Goal: Task Accomplishment & Management: Use online tool/utility

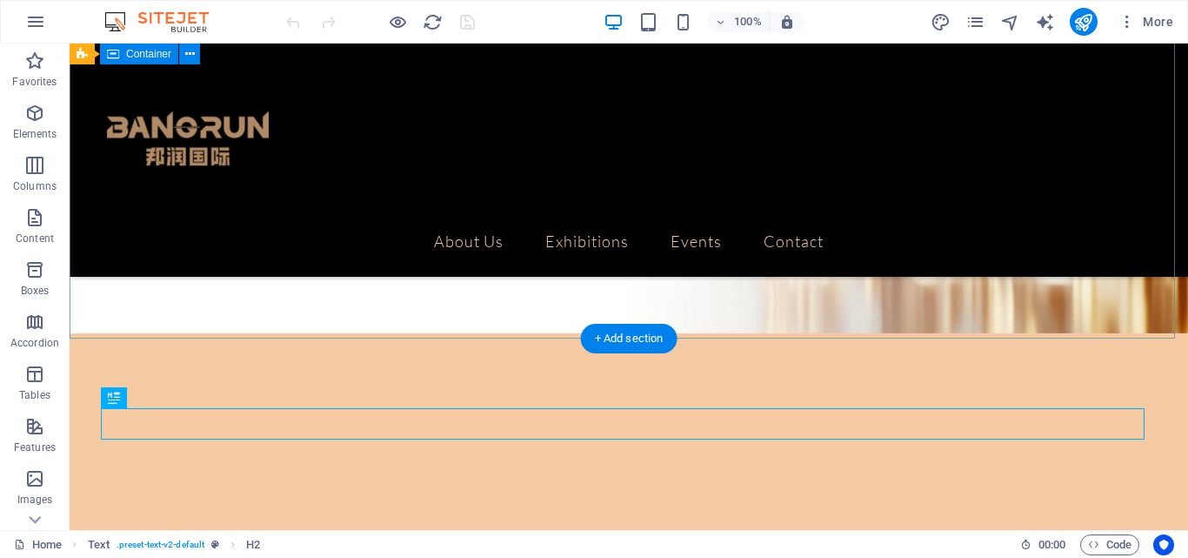
scroll to position [232, 0]
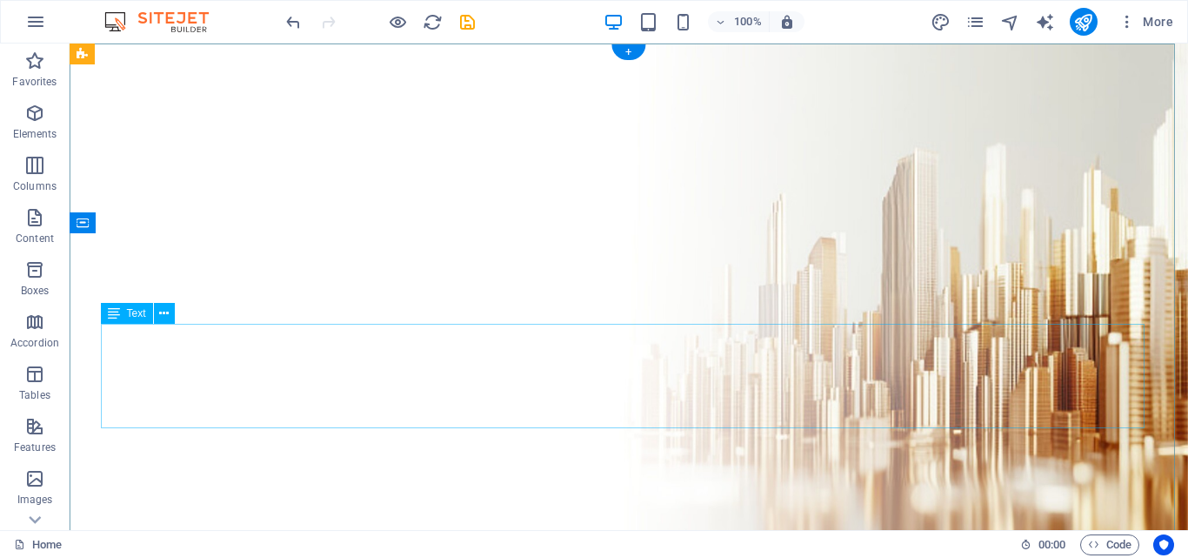
scroll to position [0, 0]
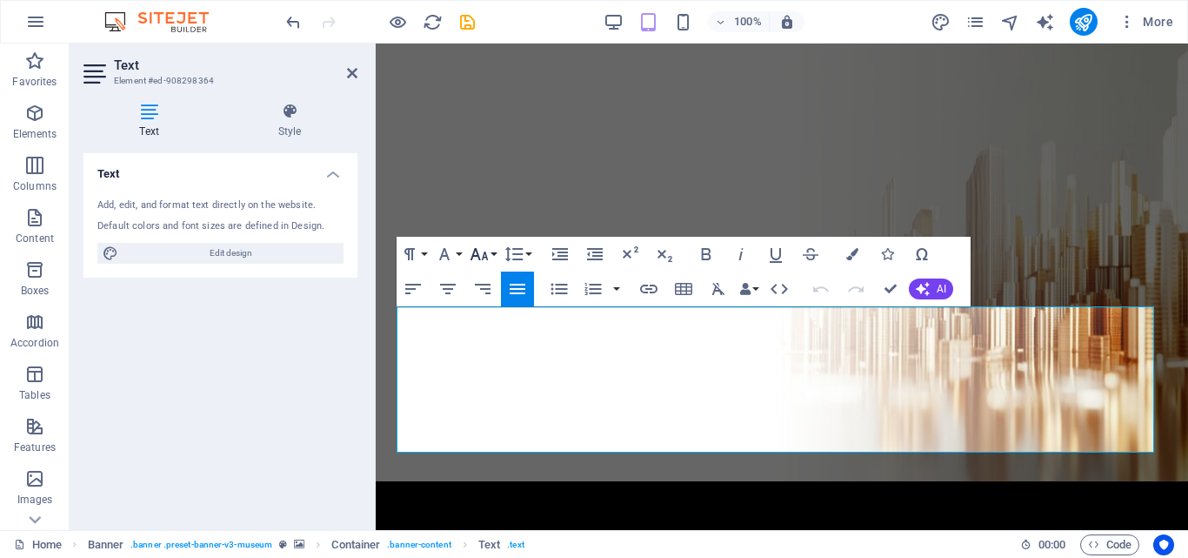
click at [487, 248] on icon "button" at bounding box center [479, 254] width 21 height 21
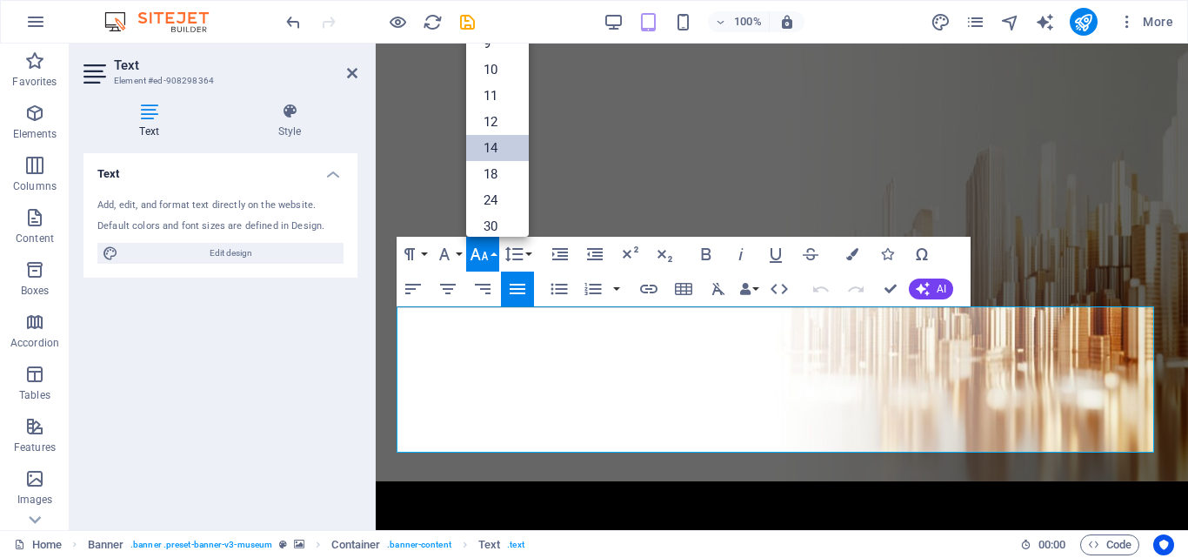
click at [500, 148] on link "14" at bounding box center [497, 148] width 63 height 26
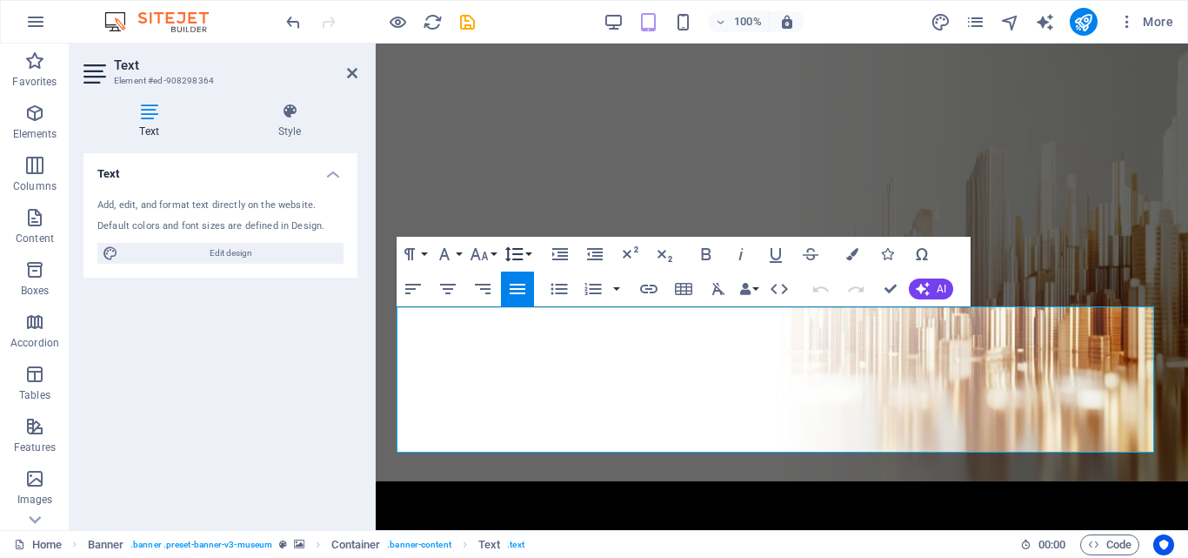
click at [529, 258] on button "Line Height" at bounding box center [517, 254] width 33 height 35
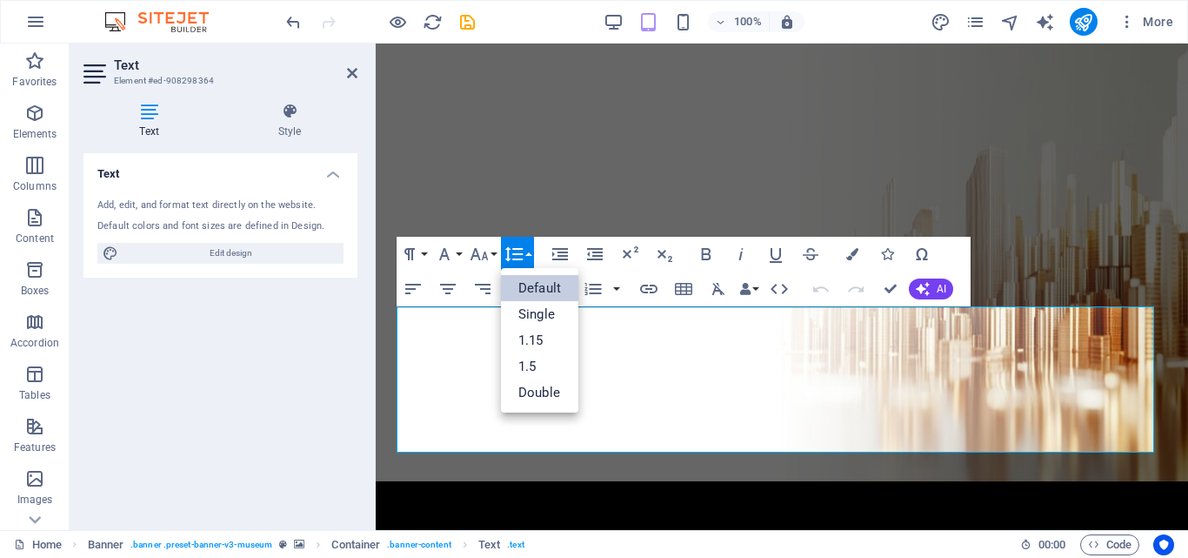
click at [529, 258] on button "Line Height" at bounding box center [517, 254] width 33 height 35
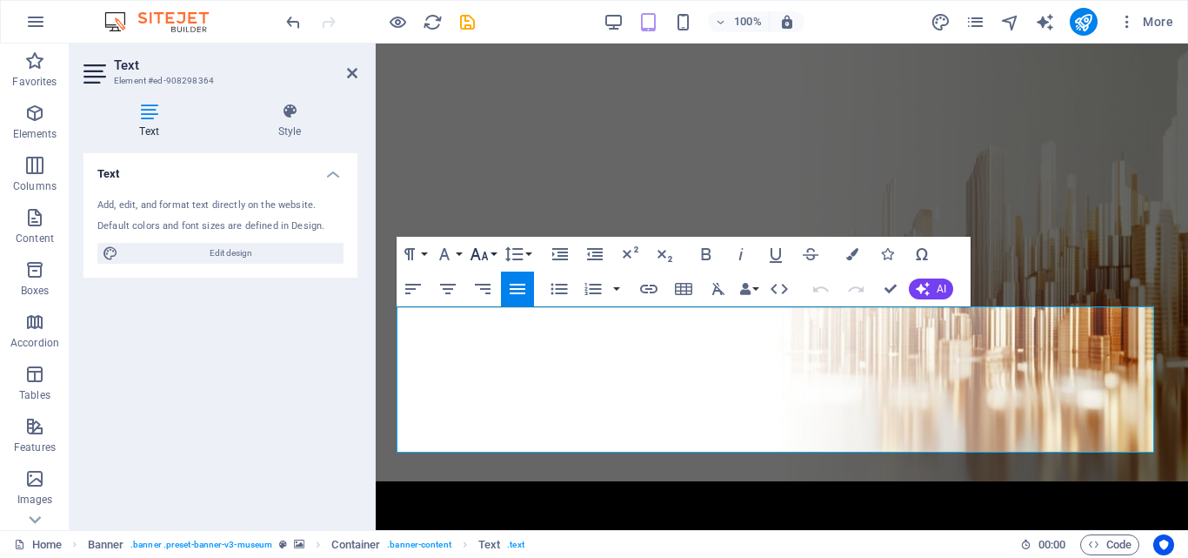
click at [486, 254] on icon "button" at bounding box center [480, 254] width 18 height 12
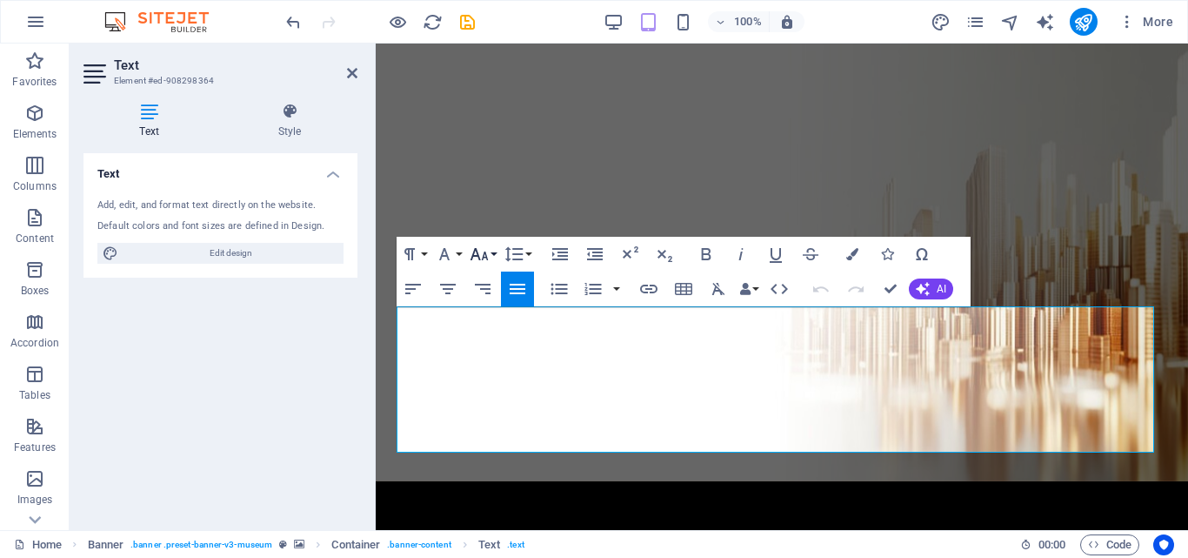
click at [486, 252] on icon "button" at bounding box center [479, 254] width 21 height 21
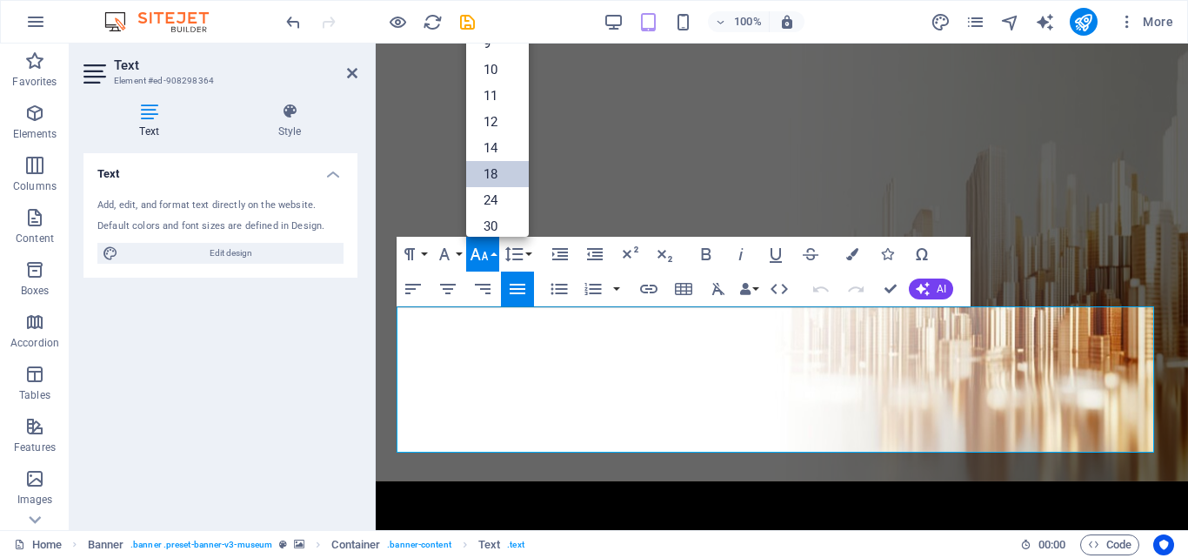
click at [506, 172] on link "18" at bounding box center [497, 174] width 63 height 26
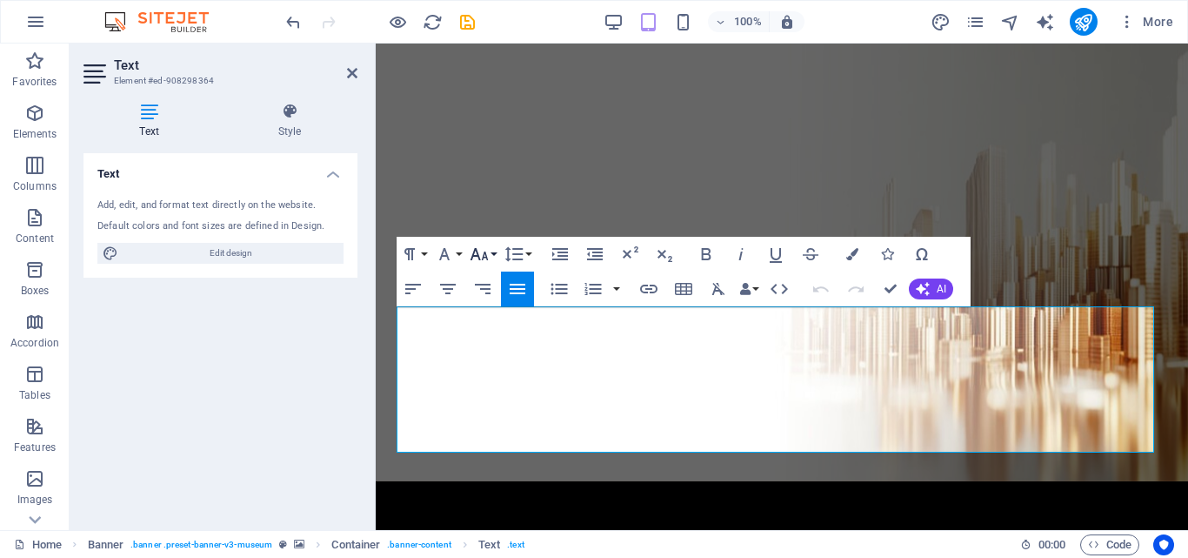
click at [477, 251] on icon "button" at bounding box center [480, 254] width 18 height 12
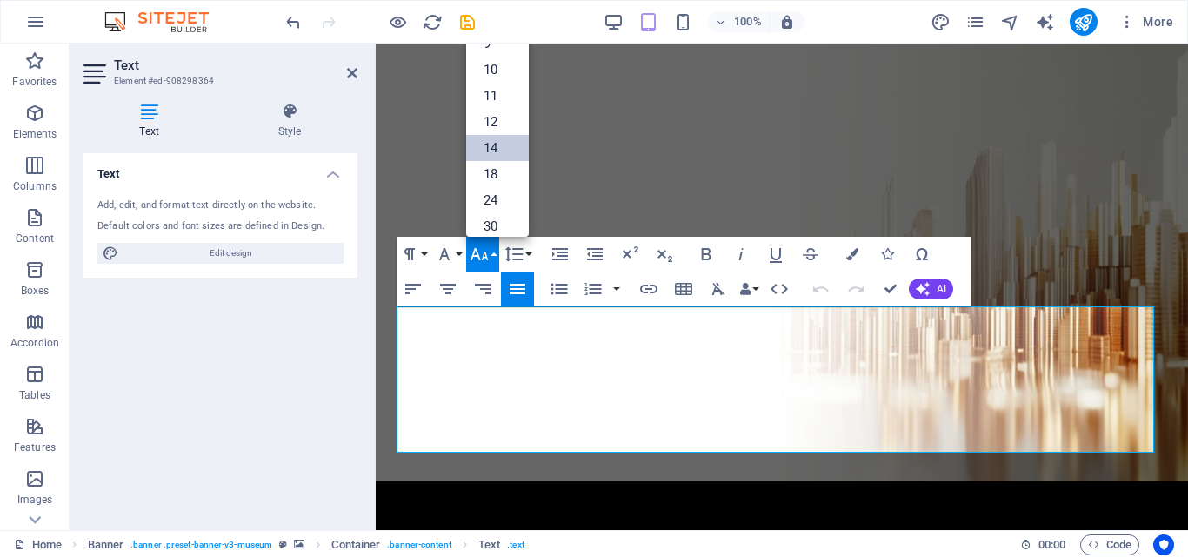
click at [505, 149] on link "14" at bounding box center [497, 148] width 63 height 26
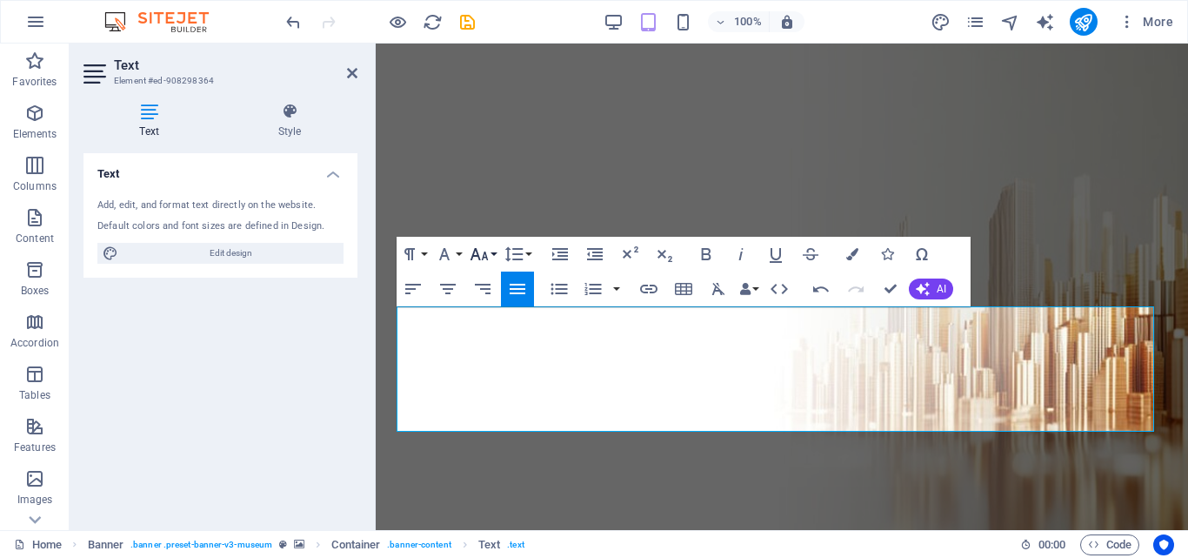
click at [483, 254] on icon "button" at bounding box center [479, 254] width 21 height 21
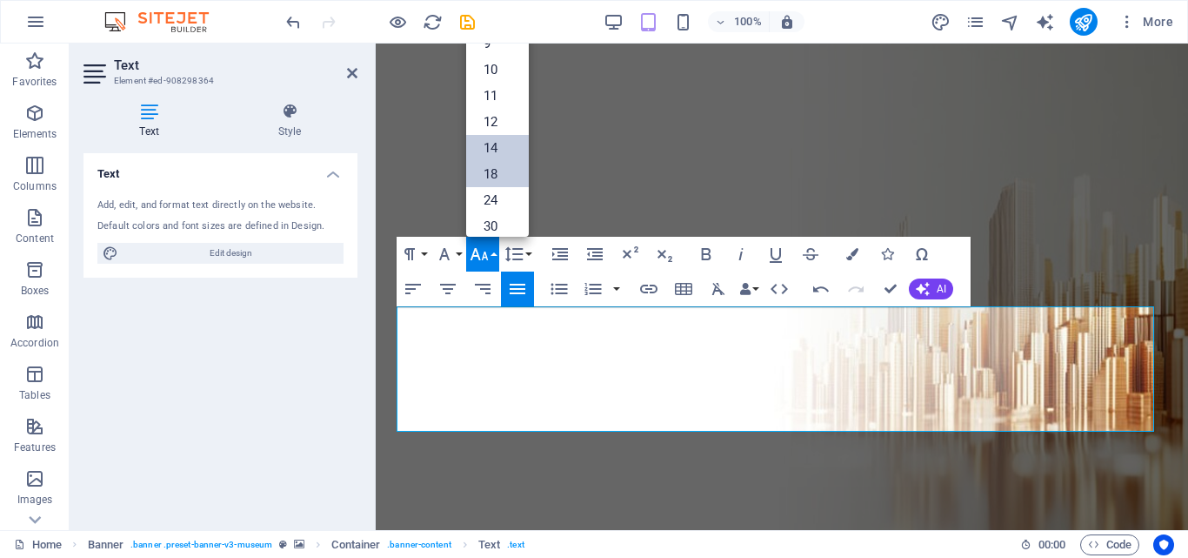
click at [506, 174] on link "18" at bounding box center [497, 174] width 63 height 26
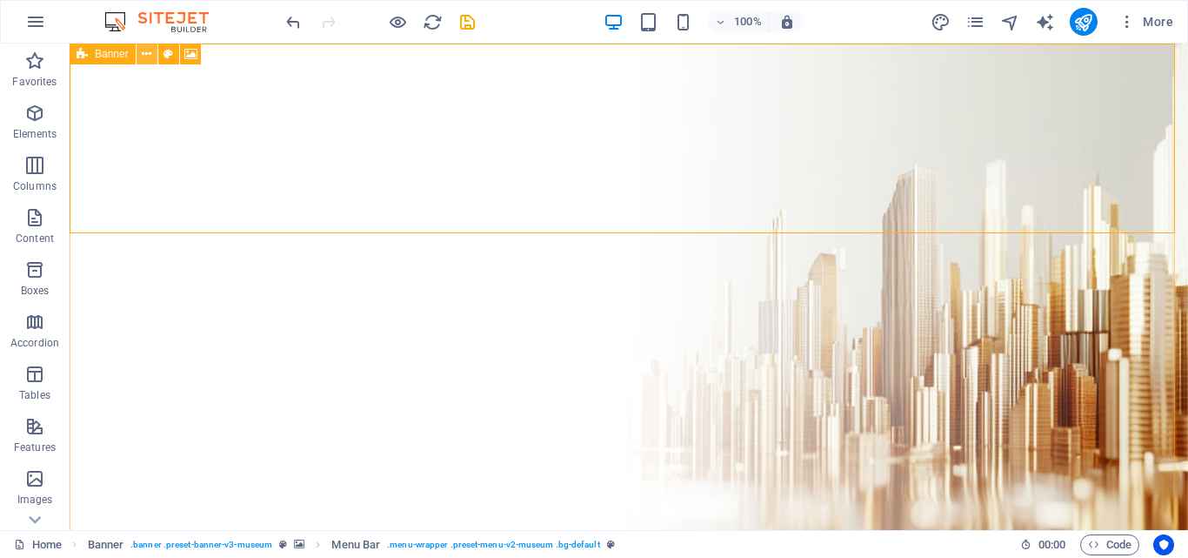
click at [0, 0] on icon at bounding box center [0, 0] width 0 height 0
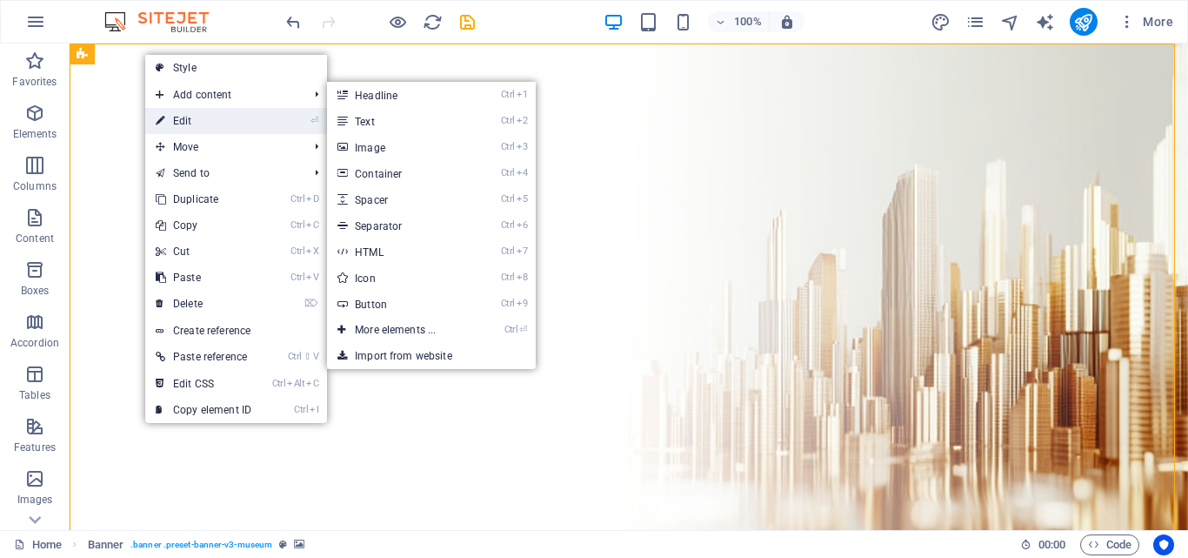
click at [203, 117] on link "⏎ Edit" at bounding box center [203, 121] width 117 height 26
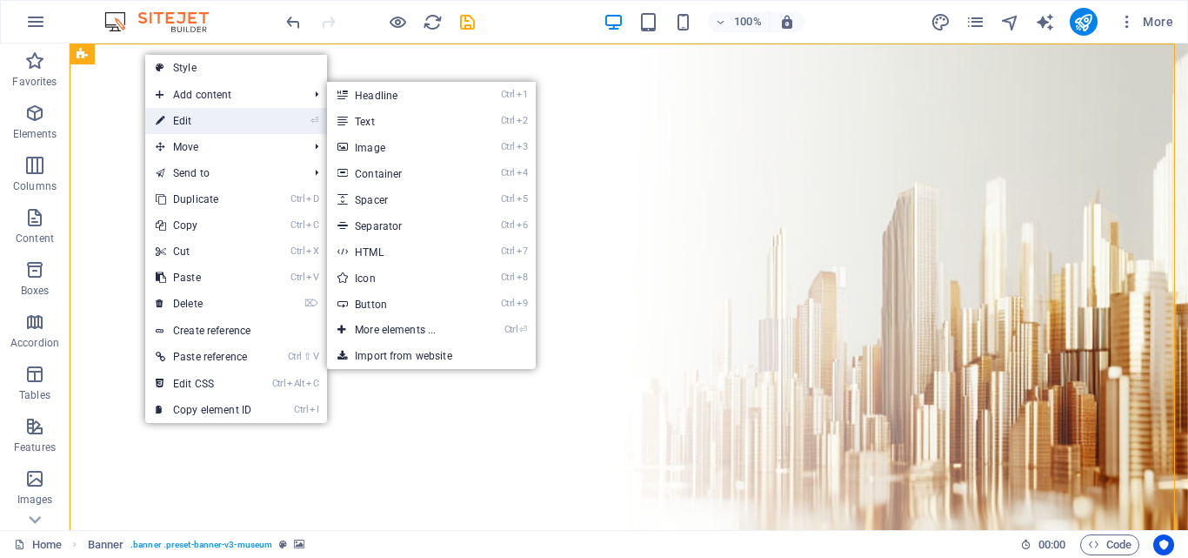
select select "vh"
select select "header"
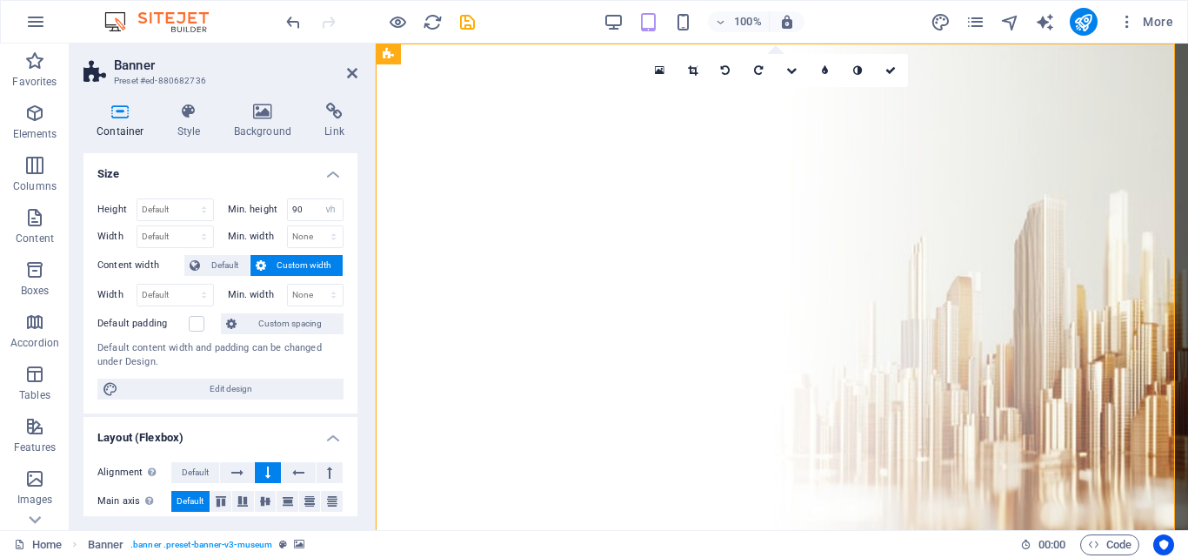
click at [298, 266] on span "Custom width" at bounding box center [304, 265] width 67 height 21
click at [224, 266] on span "Default" at bounding box center [224, 265] width 39 height 21
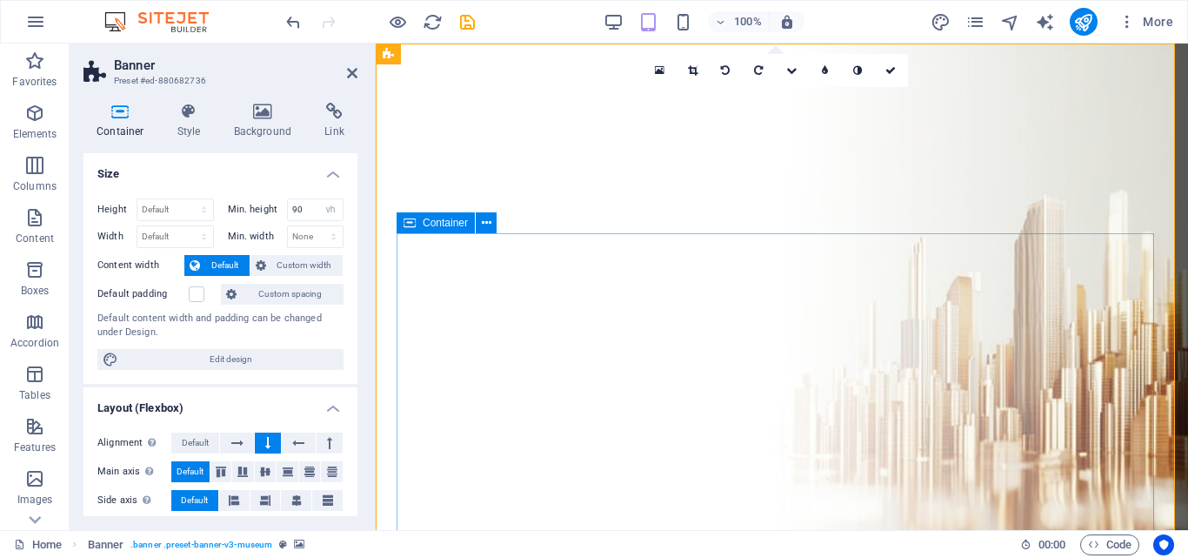
click at [389, 158] on figure at bounding box center [782, 331] width 813 height 576
click at [354, 70] on icon at bounding box center [352, 73] width 10 height 14
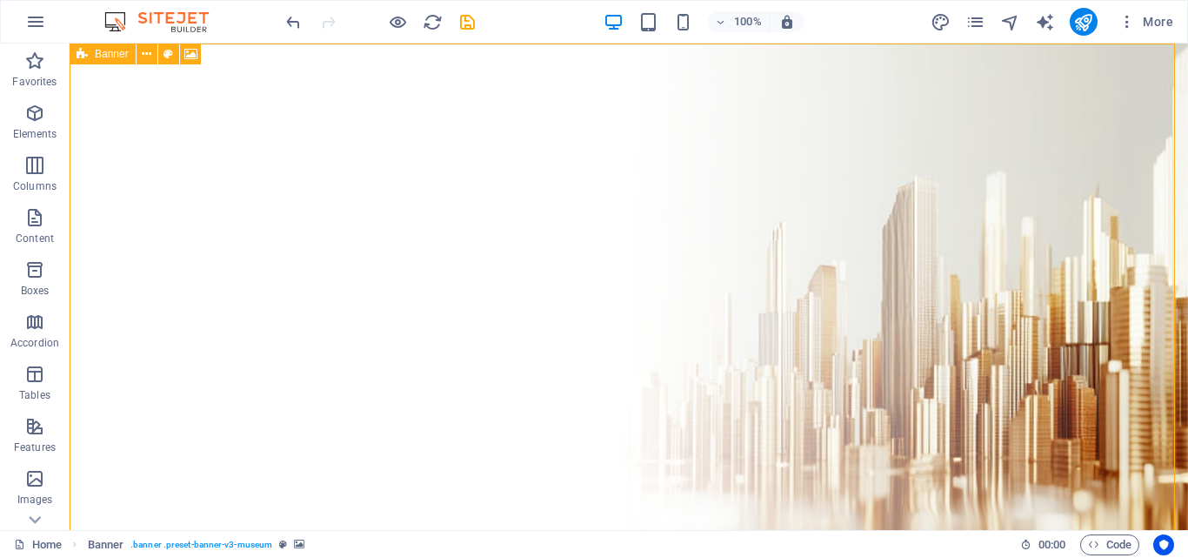
click at [0, 0] on icon at bounding box center [0, 0] width 0 height 0
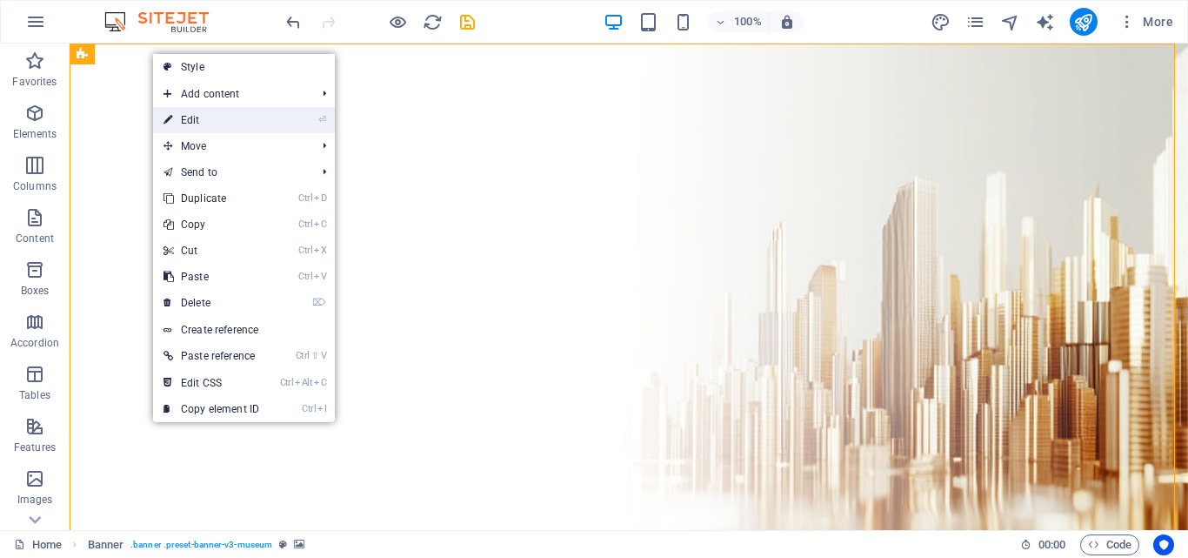
click at [200, 110] on link "⏎ Edit" at bounding box center [211, 120] width 117 height 26
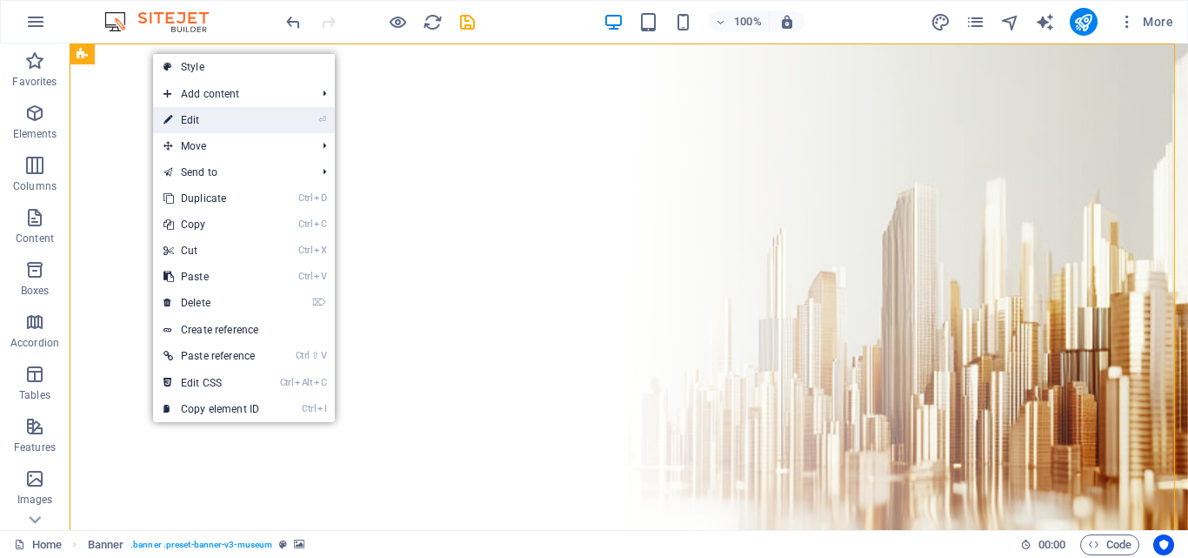
select select "vh"
select select "header"
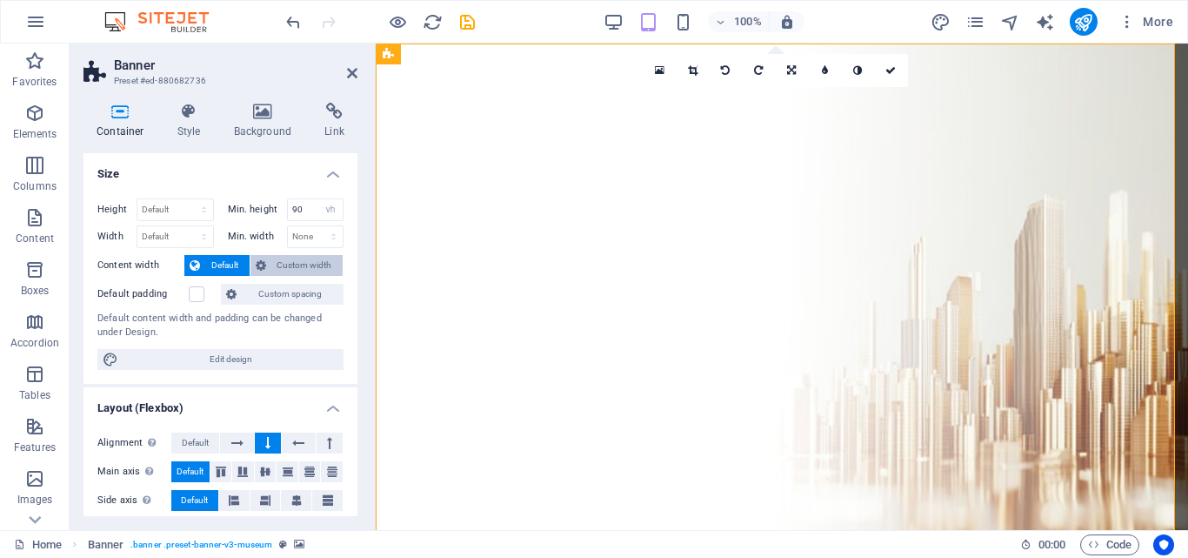
click at [287, 256] on span "Custom width" at bounding box center [304, 265] width 67 height 21
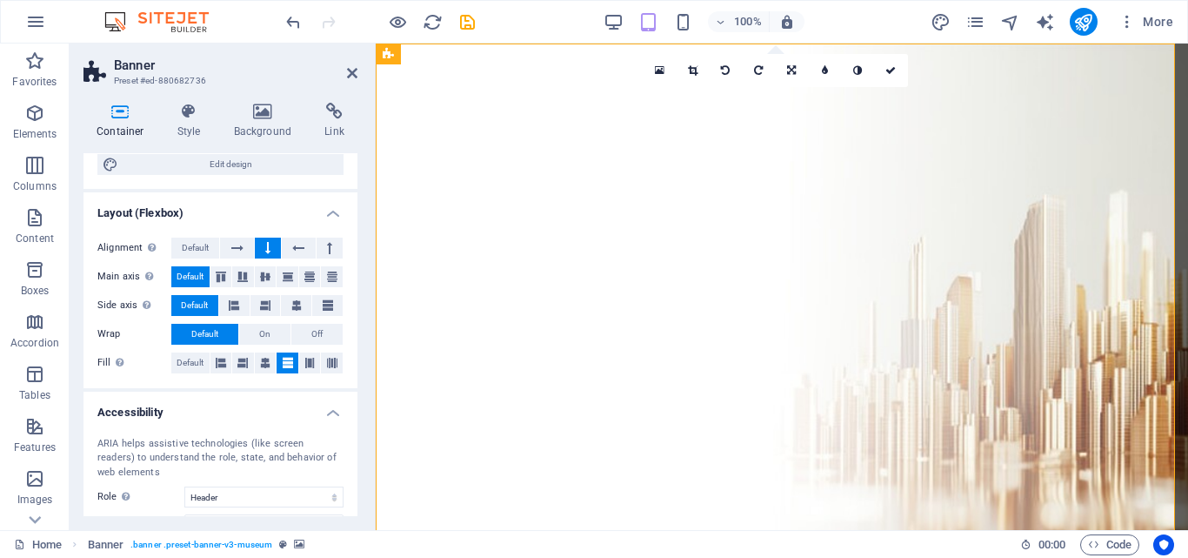
scroll to position [232, 0]
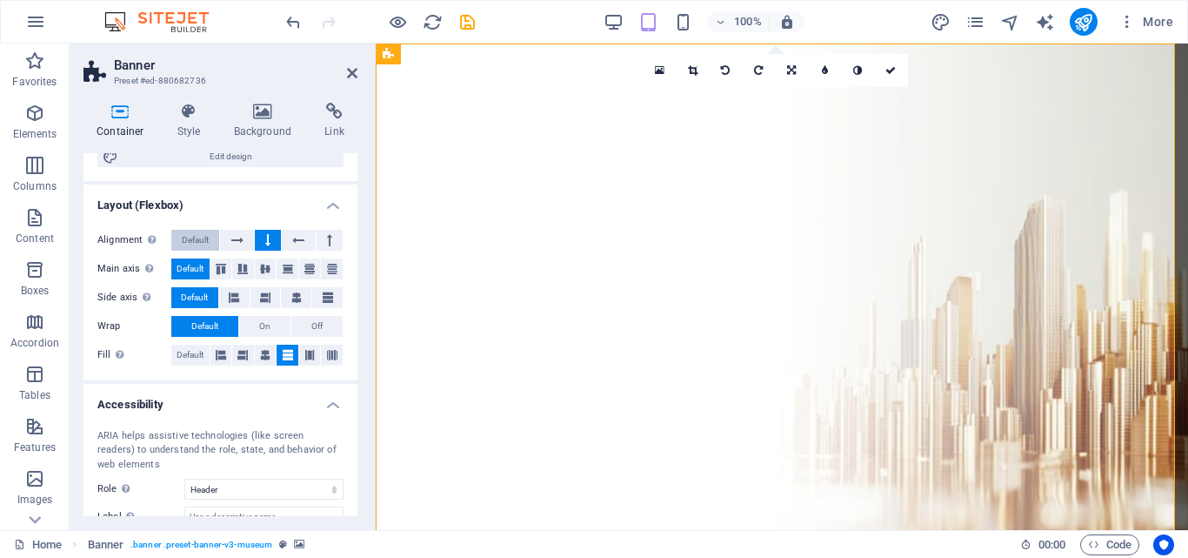
click at [213, 242] on button "Default" at bounding box center [195, 240] width 48 height 21
click at [233, 241] on icon at bounding box center [237, 240] width 12 height 21
click at [265, 243] on icon at bounding box center [267, 240] width 5 height 21
click at [223, 270] on icon at bounding box center [221, 269] width 21 height 10
click at [238, 269] on icon at bounding box center [242, 269] width 21 height 10
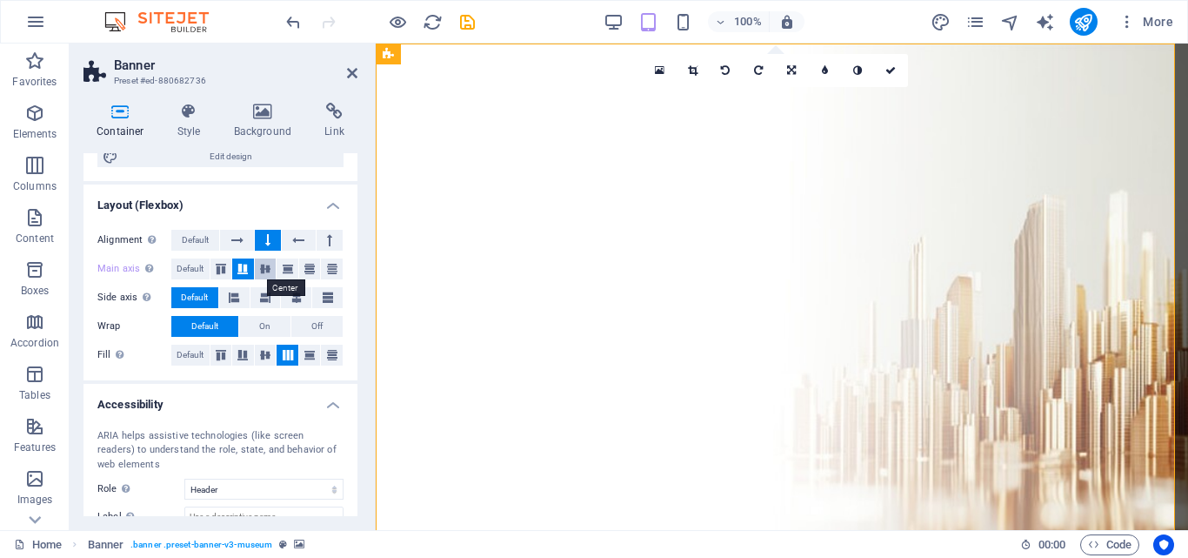
click at [266, 267] on icon at bounding box center [265, 269] width 21 height 10
click at [293, 268] on icon at bounding box center [288, 269] width 21 height 10
click at [312, 267] on icon at bounding box center [309, 269] width 21 height 10
click at [197, 273] on span "Default" at bounding box center [190, 268] width 27 height 21
click at [278, 292] on button at bounding box center [266, 297] width 30 height 21
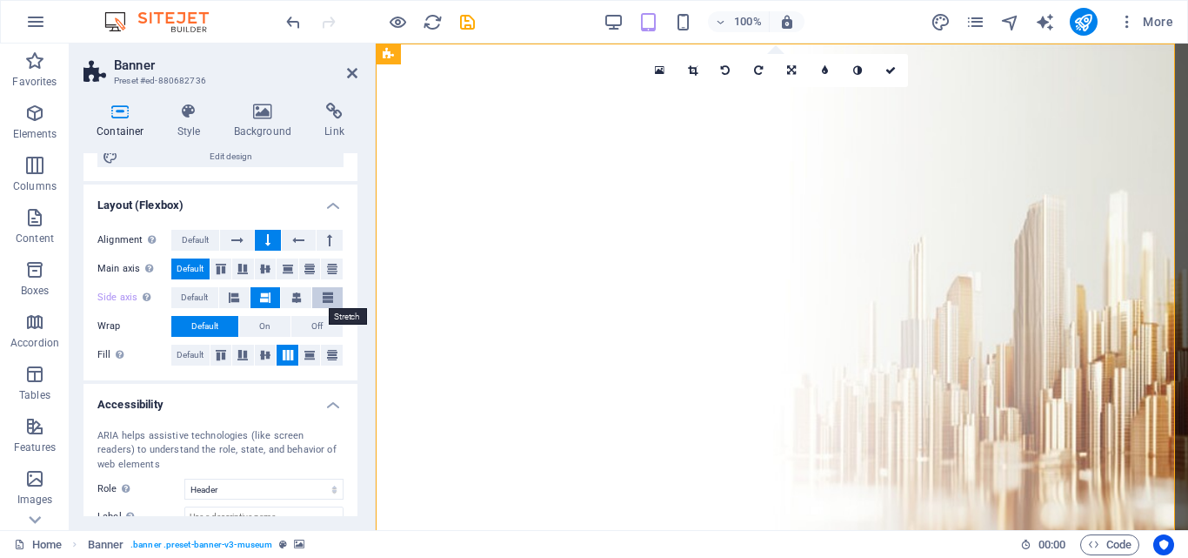
click at [331, 294] on button at bounding box center [327, 297] width 30 height 21
click at [191, 298] on span "Default" at bounding box center [194, 297] width 27 height 21
click at [271, 321] on button "On" at bounding box center [264, 326] width 51 height 21
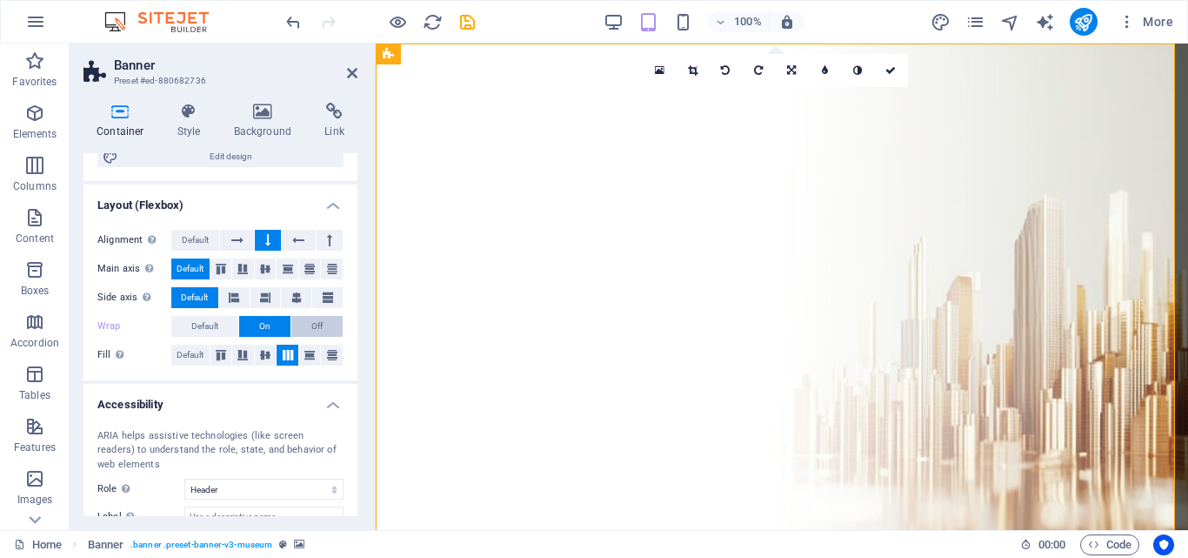
click at [307, 321] on button "Off" at bounding box center [316, 326] width 51 height 21
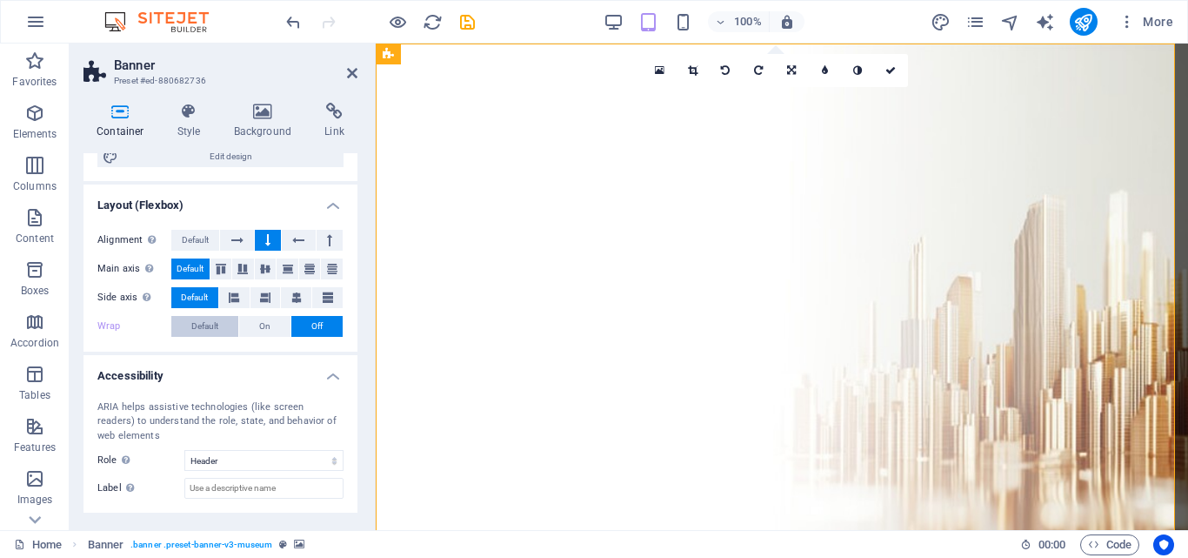
click at [190, 329] on button "Default" at bounding box center [204, 326] width 67 height 21
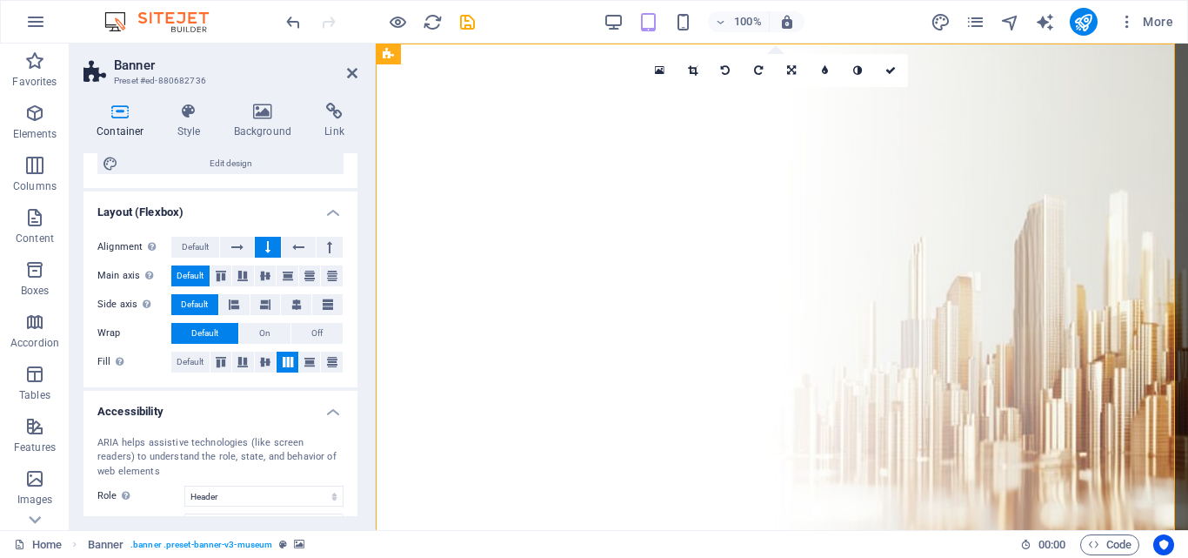
scroll to position [0, 0]
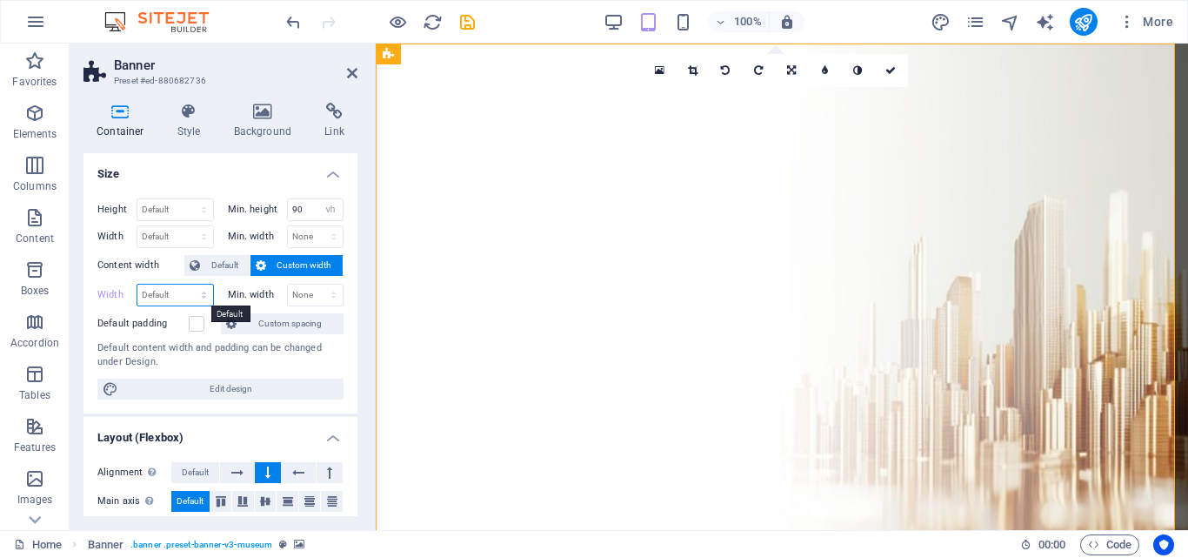
click at [202, 292] on select "Default px rem % em vh vw" at bounding box center [175, 294] width 76 height 21
select select "%"
click at [186, 284] on select "Default px rem % em vh vw" at bounding box center [175, 294] width 76 height 21
click at [305, 294] on select "None px rem % vh vw" at bounding box center [316, 294] width 56 height 21
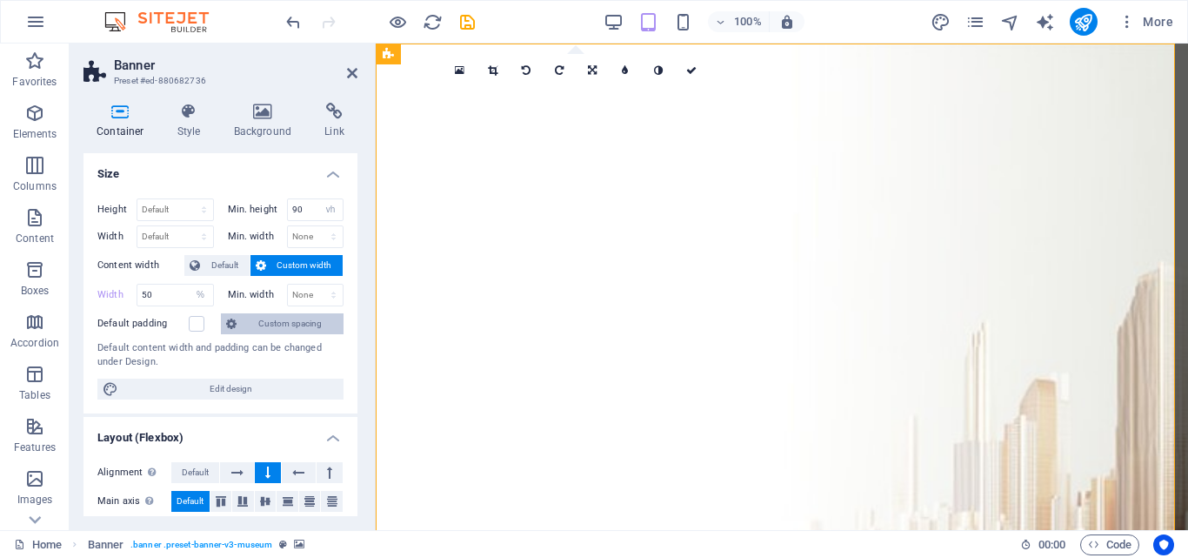
type input "100"
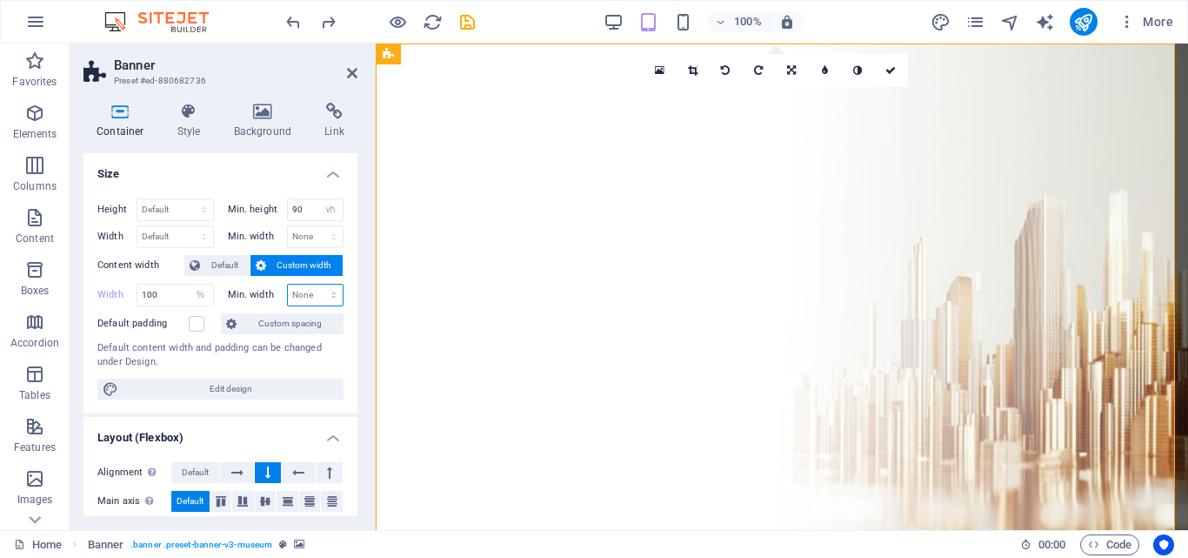
click at [309, 292] on select "None px rem % vh vw" at bounding box center [316, 294] width 56 height 21
click at [174, 296] on input "100" at bounding box center [175, 294] width 76 height 21
click at [323, 290] on select "None px rem % vh vw" at bounding box center [316, 294] width 56 height 21
select select "%"
click at [315, 284] on select "None px rem % vh vw" at bounding box center [316, 294] width 56 height 21
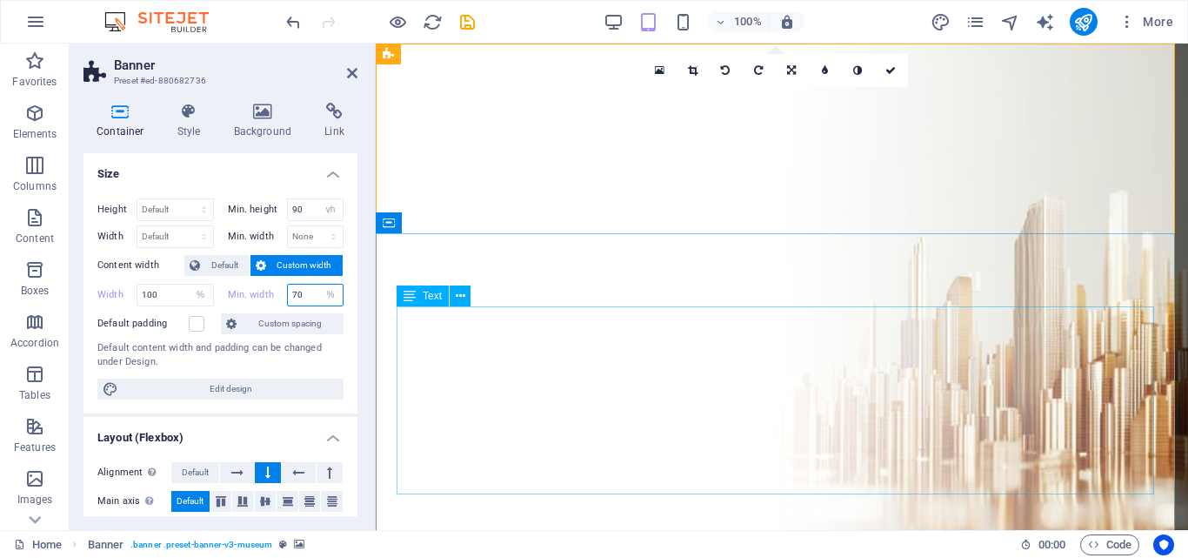
type input "70"
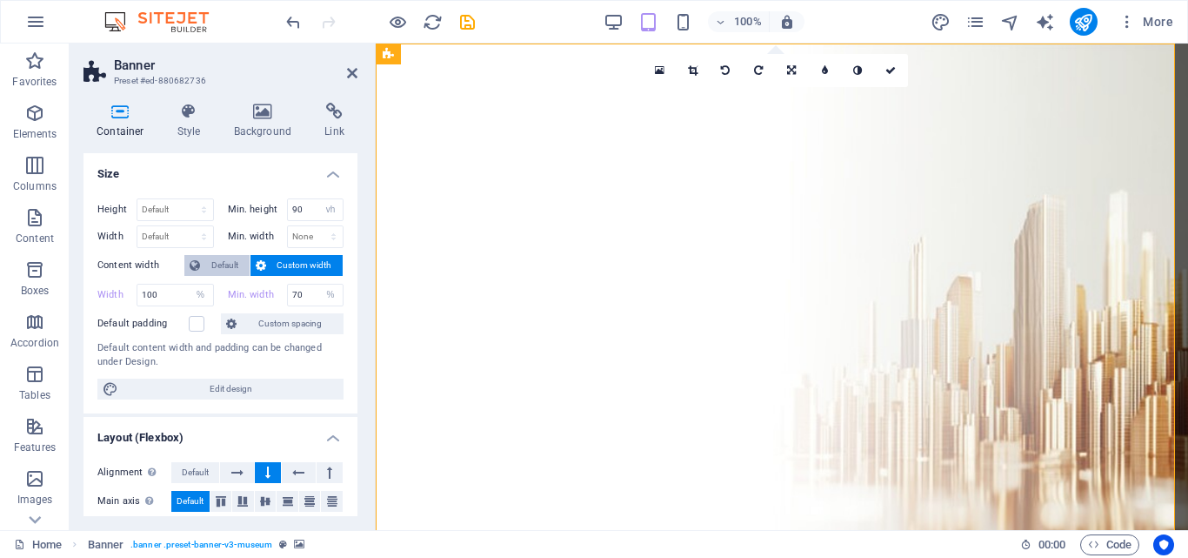
click at [228, 265] on span "Default" at bounding box center [224, 265] width 39 height 21
select select "DISABLED_OPTION_VALUE"
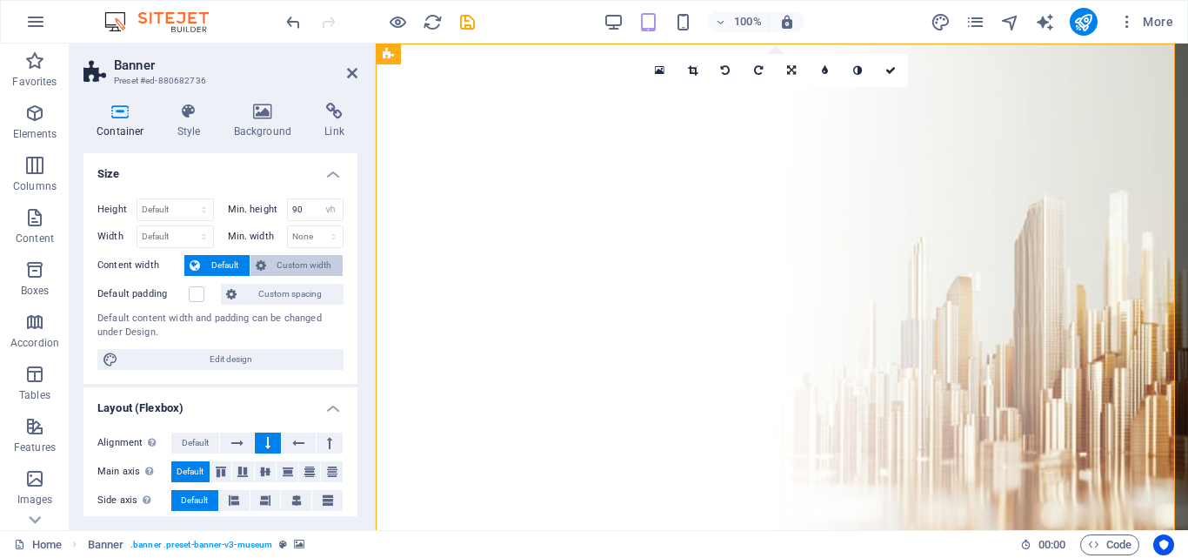
click at [291, 266] on span "Custom width" at bounding box center [304, 265] width 67 height 21
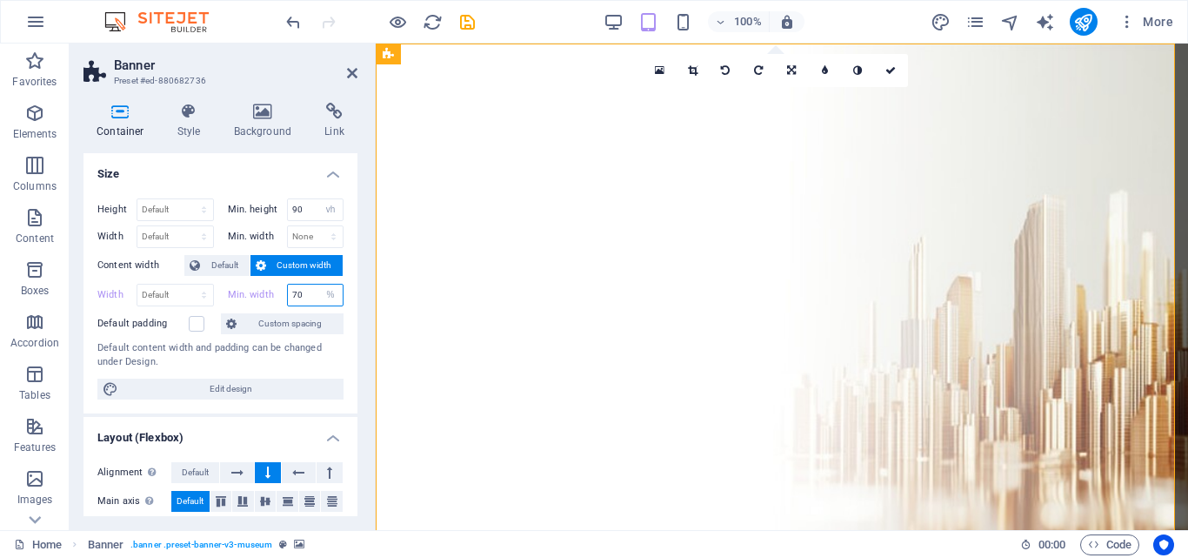
click at [305, 294] on input "70" at bounding box center [316, 294] width 56 height 21
drag, startPoint x: 308, startPoint y: 294, endPoint x: 264, endPoint y: 291, distance: 44.5
click at [264, 291] on div "Min. width 70 None px rem % vh vw" at bounding box center [286, 295] width 117 height 23
type input "50"
click at [325, 292] on select "None px rem % vh vw" at bounding box center [330, 294] width 24 height 21
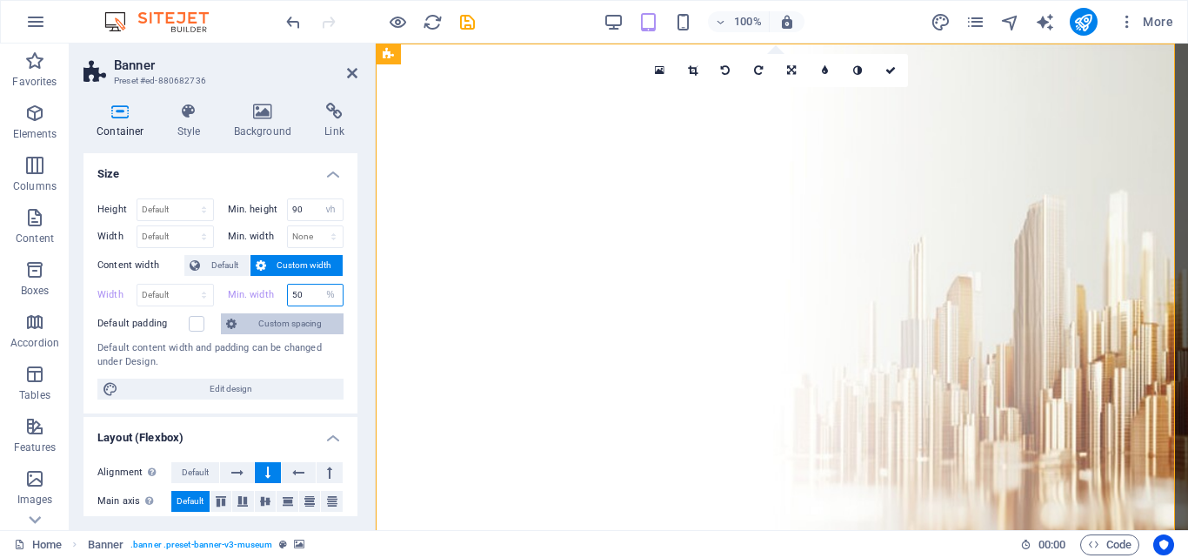
select select "uqee9s27ce"
click at [318, 284] on select "None px rem % vh vw" at bounding box center [330, 294] width 24 height 21
type input "50"
click at [328, 294] on select "None px rem % vh vw" at bounding box center [330, 294] width 24 height 21
select select "uqee9s27ce"
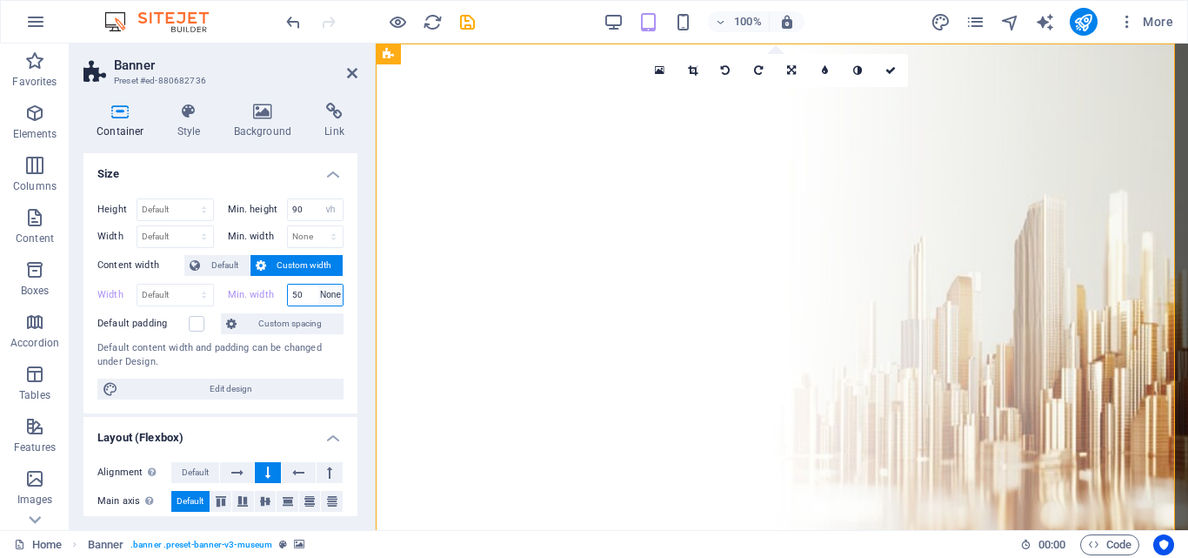
click at [318, 284] on select "None px rem % vh vw" at bounding box center [330, 294] width 24 height 21
type input "50"
click at [327, 294] on select "None px rem % vh vw" at bounding box center [330, 294] width 24 height 21
click at [318, 284] on select "None px rem % vh vw" at bounding box center [330, 294] width 24 height 21
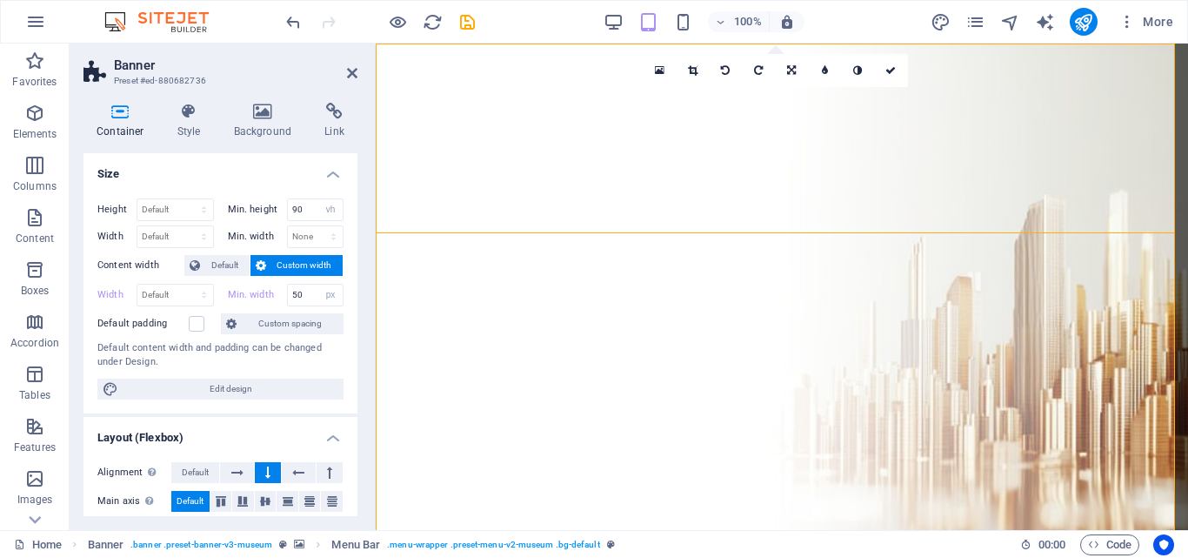
click at [362, 69] on aside "Banner Preset #ed-880682736 Container Style Background Link Size Height Default…" at bounding box center [223, 286] width 306 height 486
click at [303, 302] on input "50" at bounding box center [316, 294] width 56 height 21
click at [323, 293] on select "None px rem % vh vw" at bounding box center [330, 294] width 24 height 21
select select "%"
click at [318, 284] on select "None px rem % vh vw" at bounding box center [330, 294] width 24 height 21
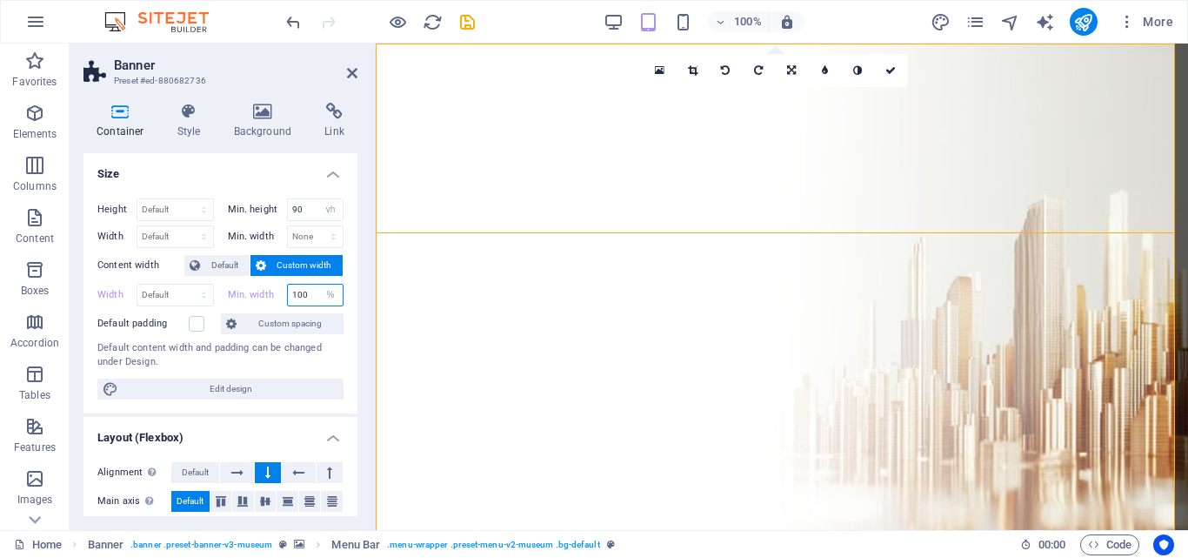
click at [309, 298] on input "100" at bounding box center [316, 294] width 56 height 21
drag, startPoint x: 308, startPoint y: 296, endPoint x: 256, endPoint y: 284, distance: 53.4
click at [256, 285] on div "Min. width 100 None px rem % vh vw" at bounding box center [286, 295] width 117 height 23
type input "70"
click at [358, 71] on aside "Banner Preset #ed-880682736 Container Style Background Link Size Height Default…" at bounding box center [223, 286] width 306 height 486
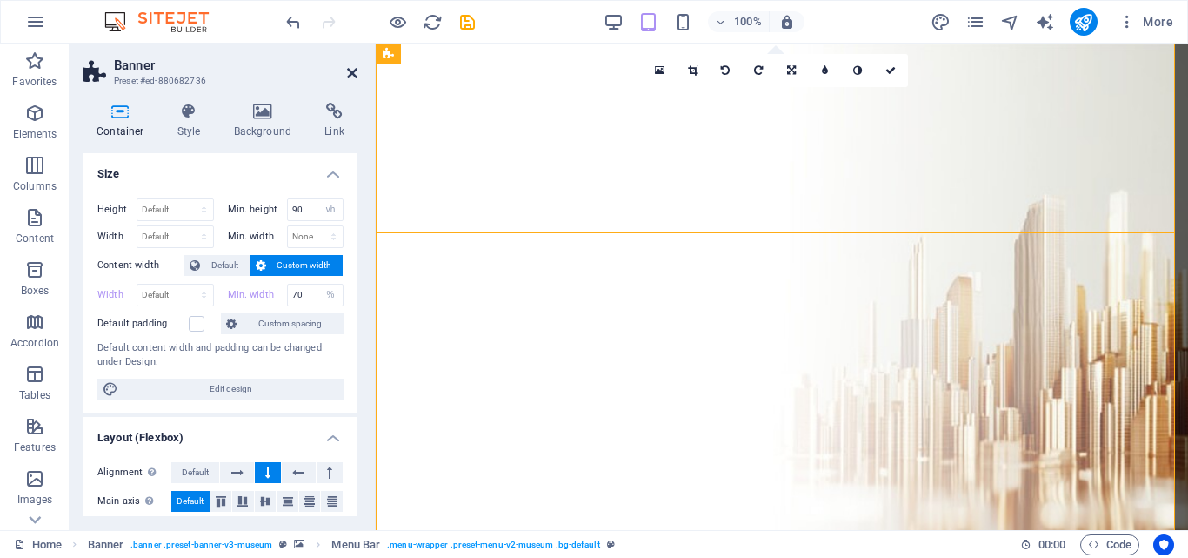
drag, startPoint x: 282, startPoint y: 26, endPoint x: 351, endPoint y: 70, distance: 82.1
click at [351, 70] on icon at bounding box center [352, 73] width 10 height 14
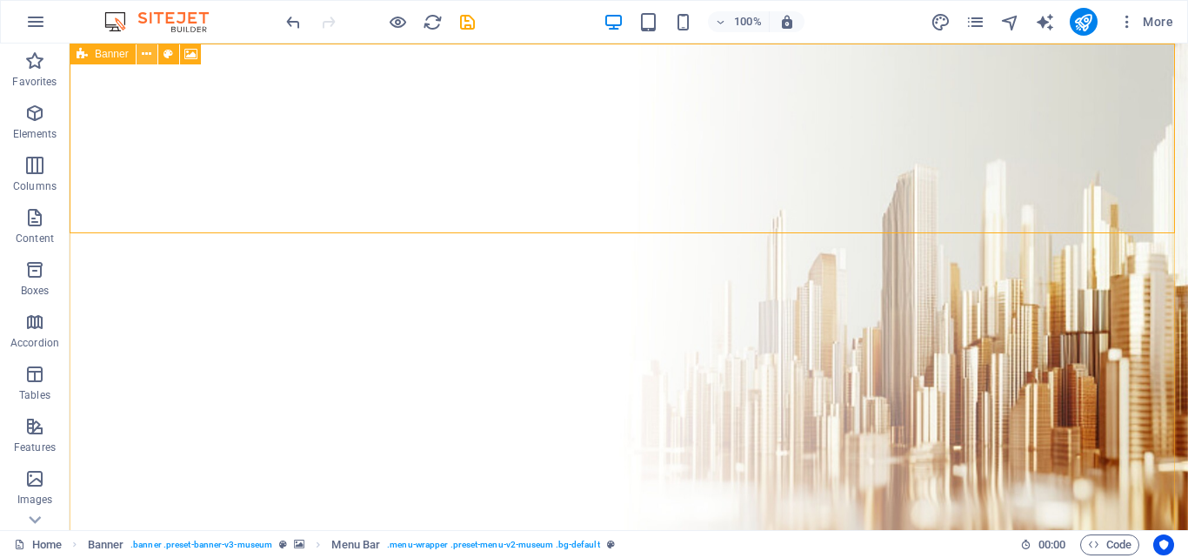
click at [0, 0] on icon at bounding box center [0, 0] width 0 height 0
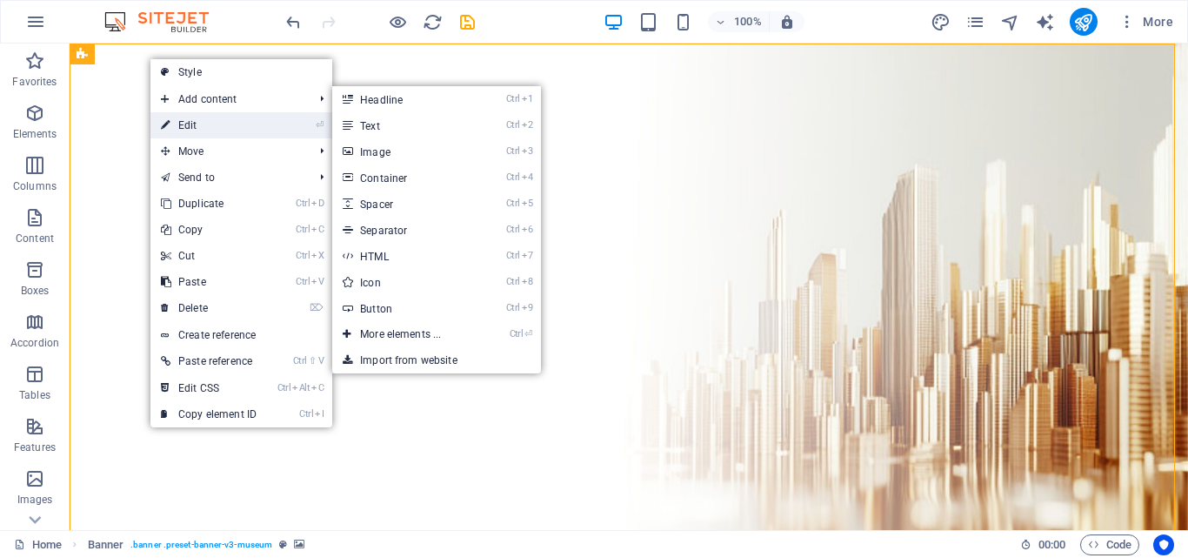
click at [230, 121] on link "⏎ Edit" at bounding box center [209, 125] width 117 height 26
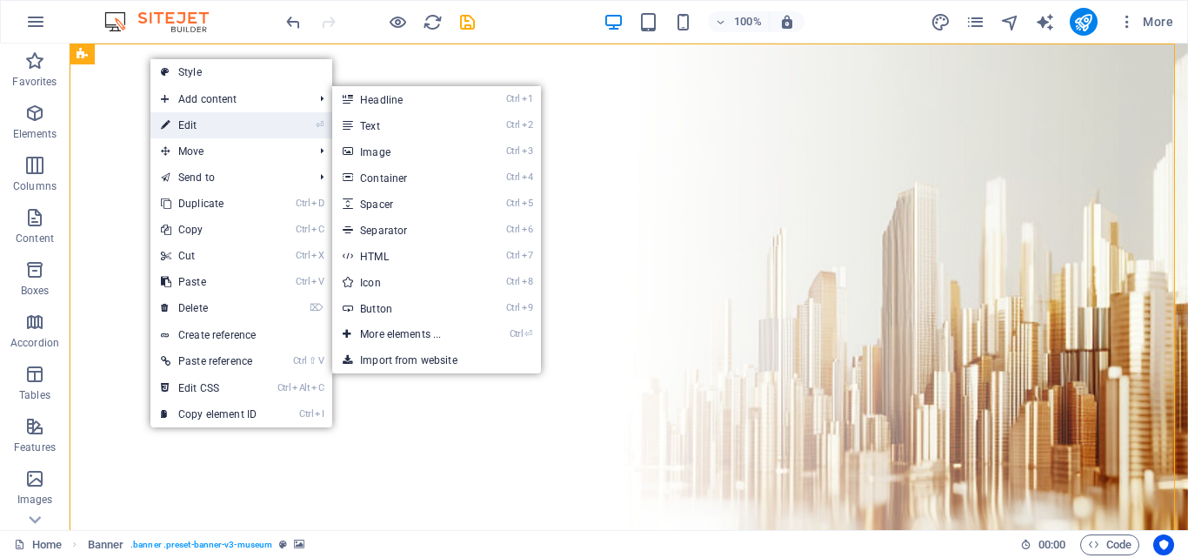
select select "vh"
select select "%"
select select "header"
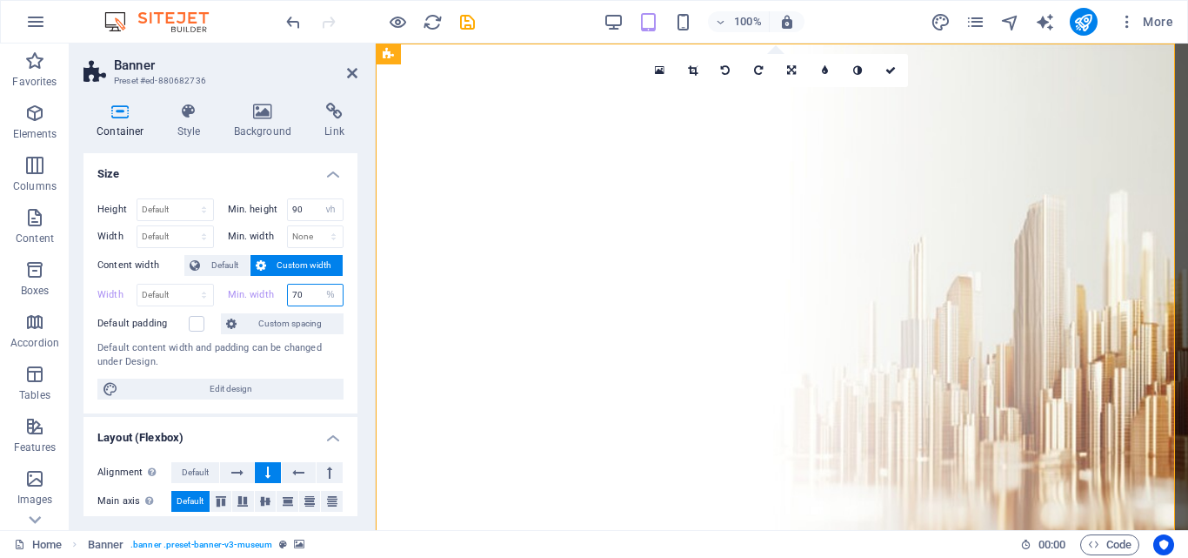
click at [302, 288] on input "70" at bounding box center [316, 294] width 56 height 21
click at [310, 289] on div "70 None px rem % vh vw" at bounding box center [315, 295] width 57 height 23
select select "uqee9s27ce"
click at [318, 284] on select "None px rem % vh vw" at bounding box center [330, 294] width 24 height 21
type input "70"
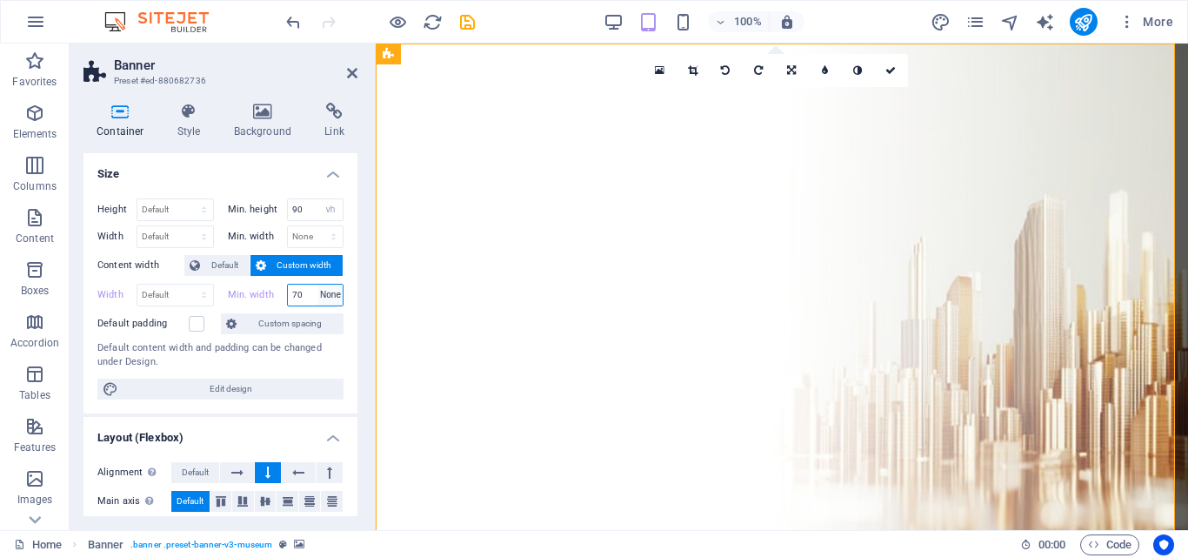
select select "%"
click at [244, 259] on button "Default" at bounding box center [216, 265] width 65 height 21
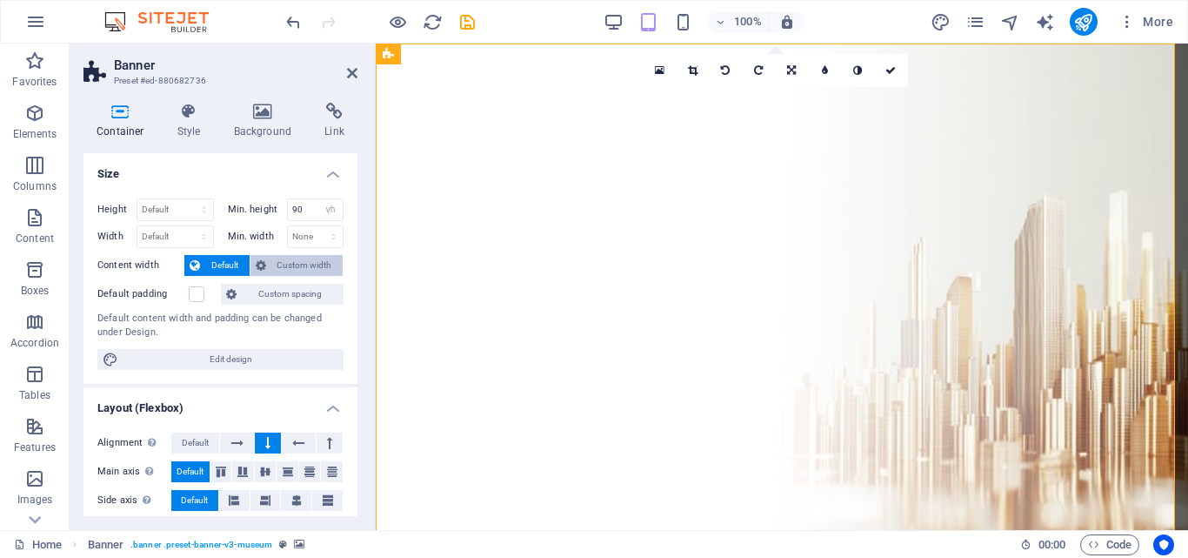
click at [271, 261] on span "Custom width" at bounding box center [304, 265] width 67 height 21
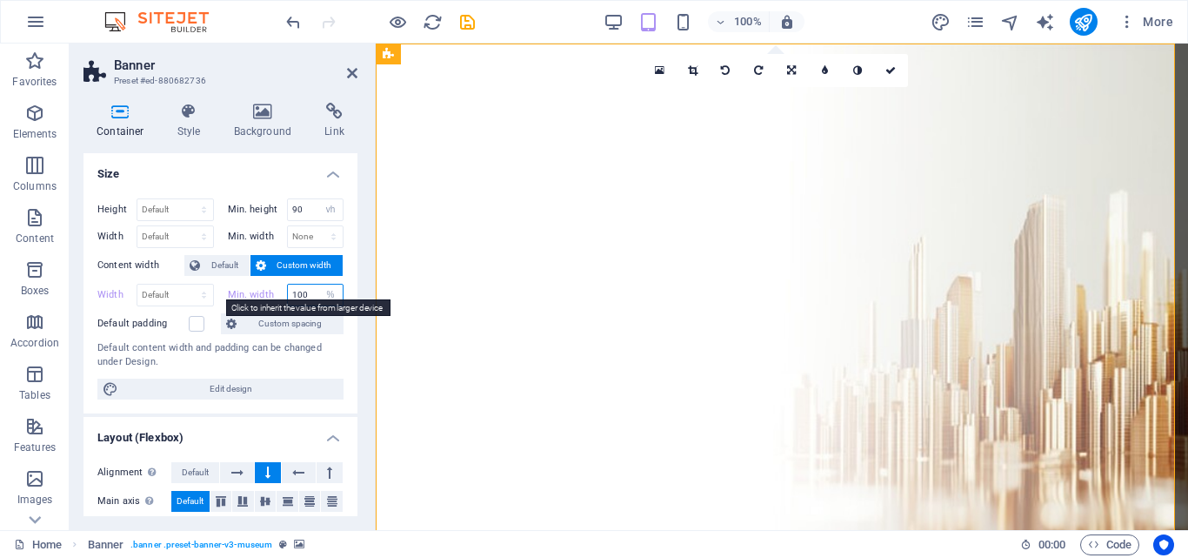
type input "100"
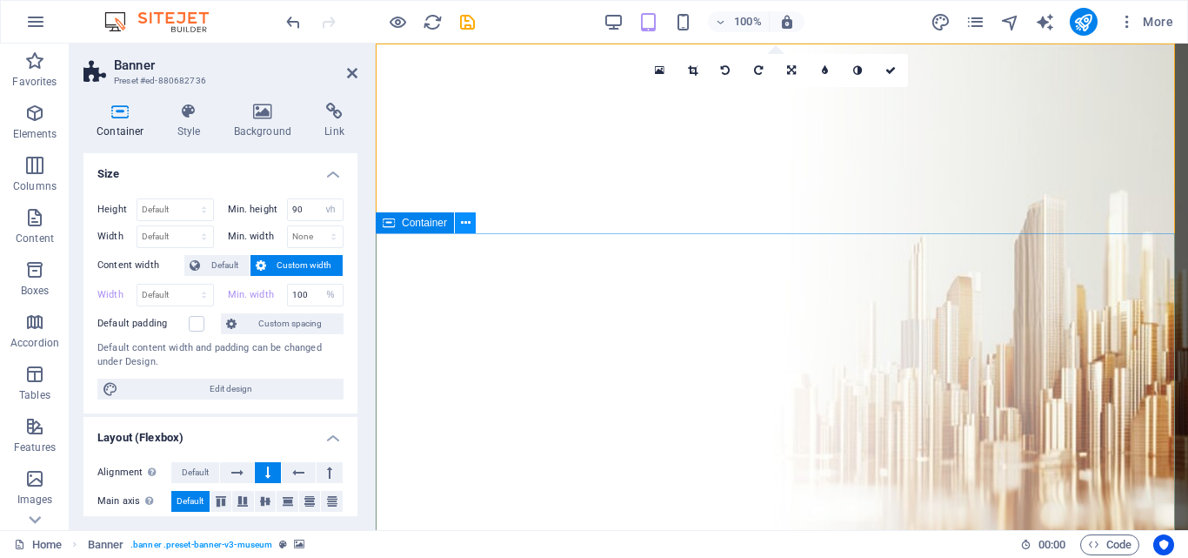
click at [462, 223] on icon at bounding box center [466, 223] width 10 height 18
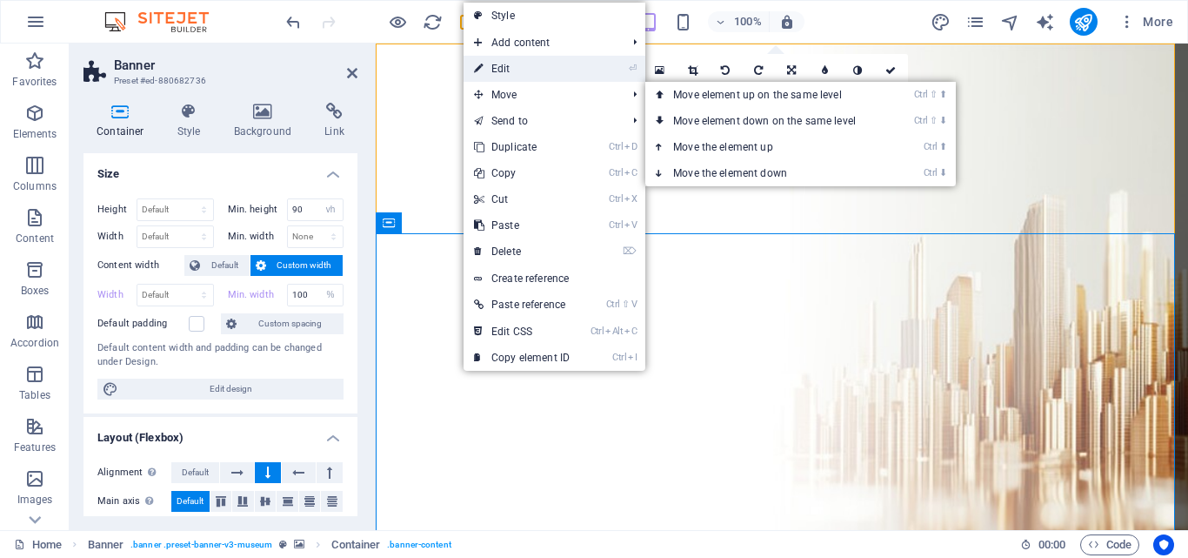
click at [518, 65] on link "⏎ Edit" at bounding box center [522, 69] width 117 height 26
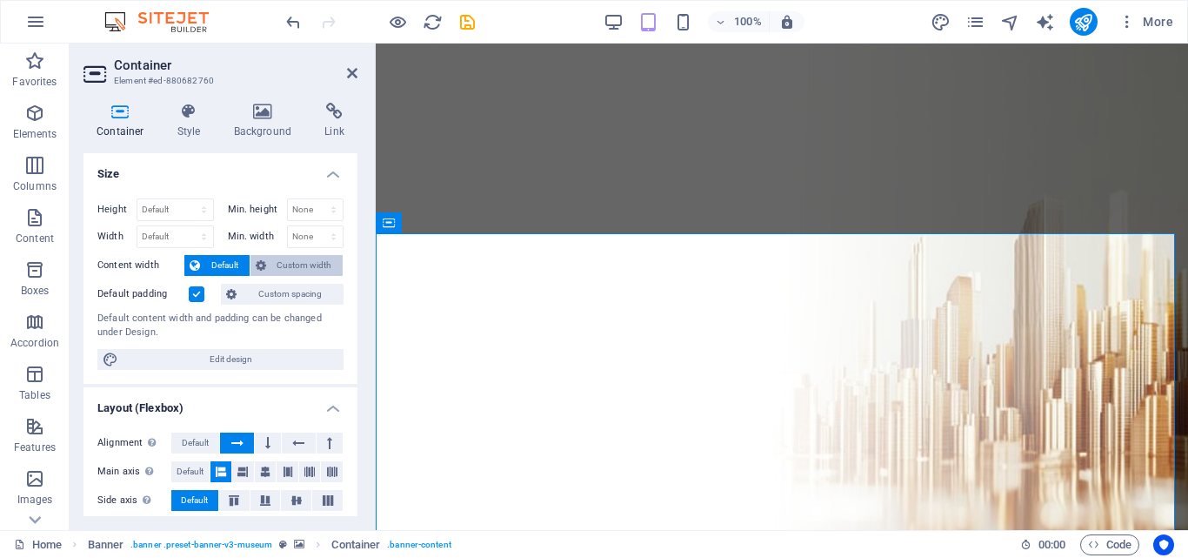
click at [298, 270] on span "Custom width" at bounding box center [304, 265] width 67 height 21
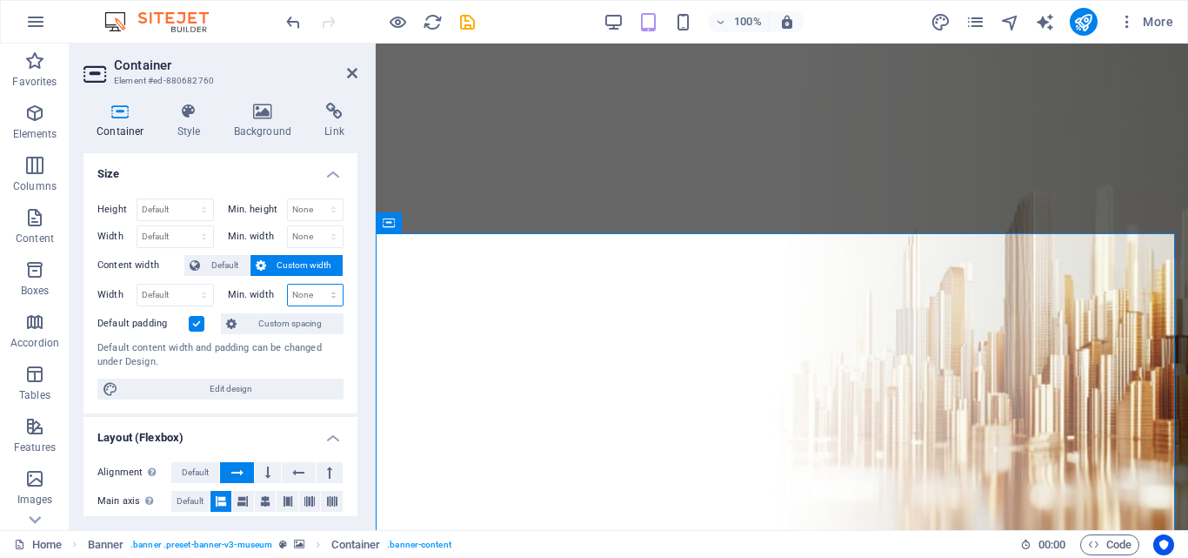
click at [306, 292] on select "None px rem % vh vw" at bounding box center [316, 294] width 56 height 21
click at [351, 77] on icon at bounding box center [352, 73] width 10 height 14
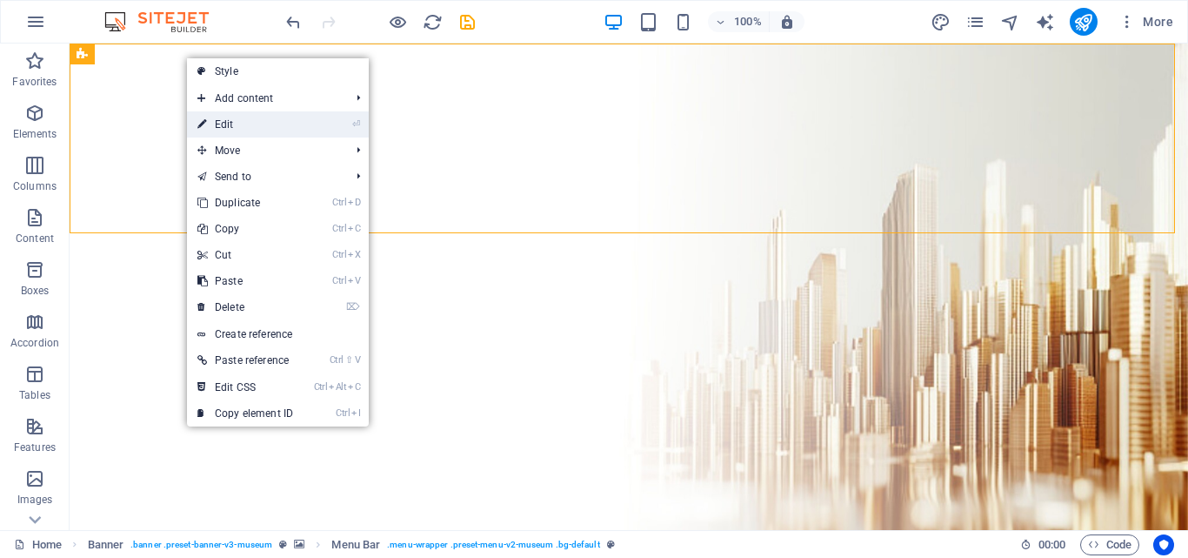
click at [233, 117] on link "⏎ Edit" at bounding box center [245, 124] width 117 height 26
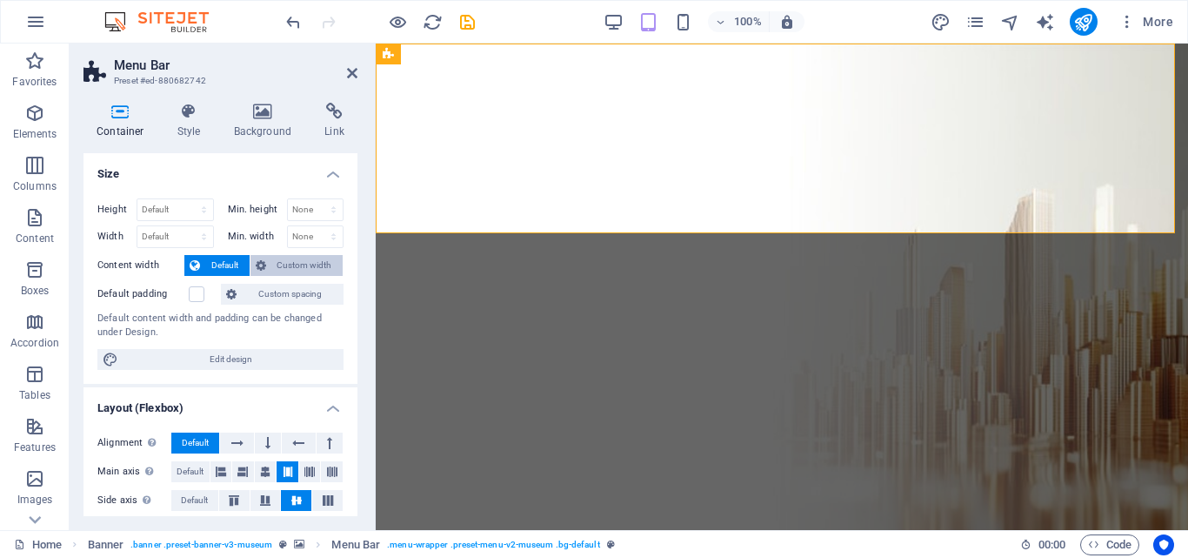
click at [278, 259] on span "Custom width" at bounding box center [304, 265] width 67 height 21
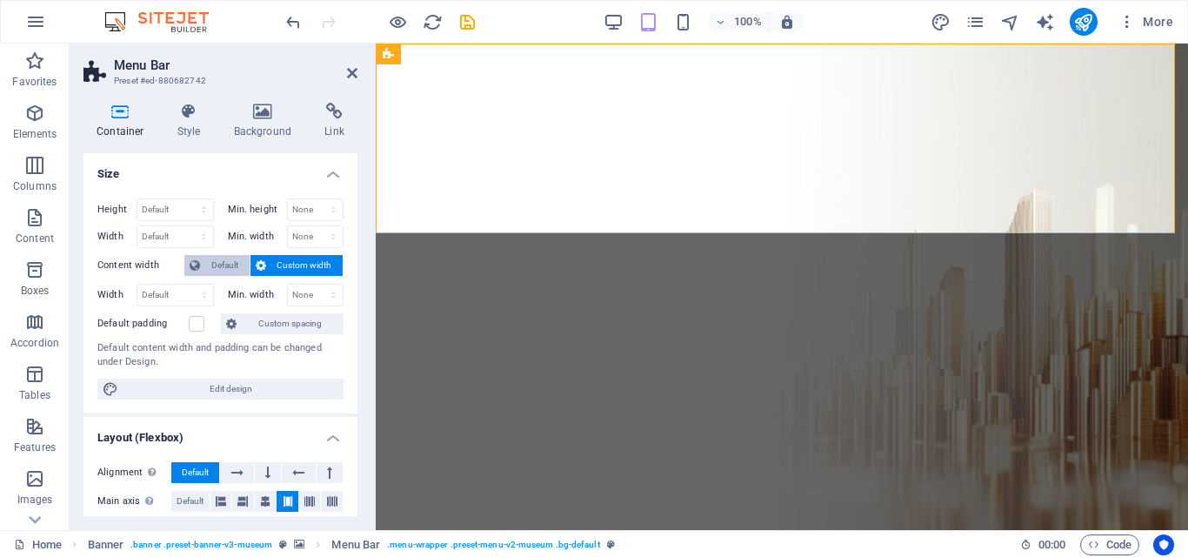
click at [217, 257] on span "Default" at bounding box center [224, 265] width 39 height 21
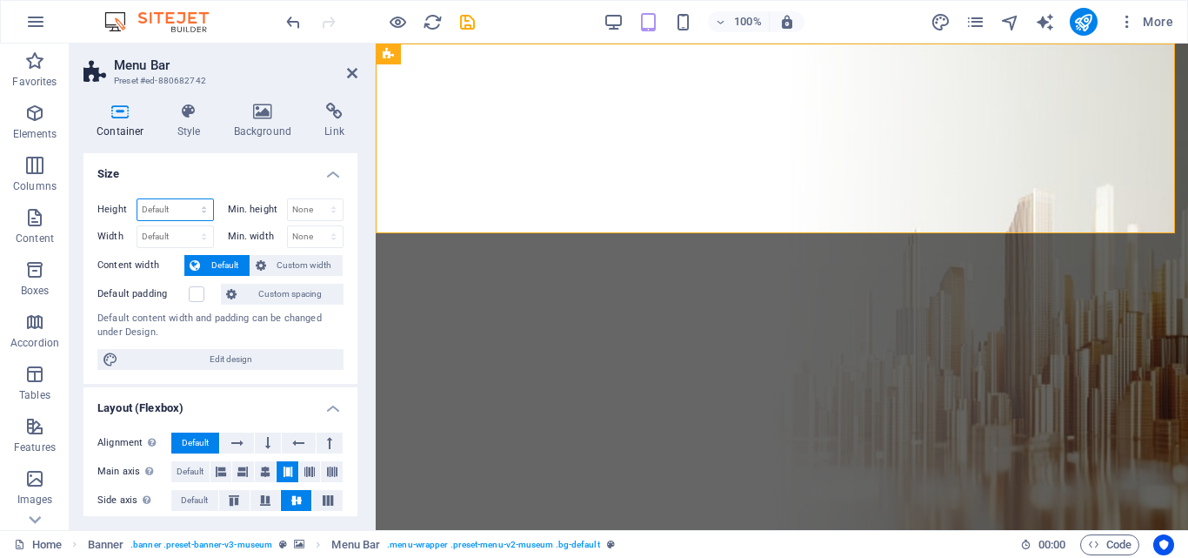
click at [200, 204] on select "Default px rem % vh vw" at bounding box center [175, 209] width 76 height 21
select select "%"
click at [186, 199] on select "Default px rem % vh vw" at bounding box center [175, 209] width 76 height 21
type input "70"
click at [307, 208] on select "None px rem % vh vw" at bounding box center [316, 209] width 56 height 21
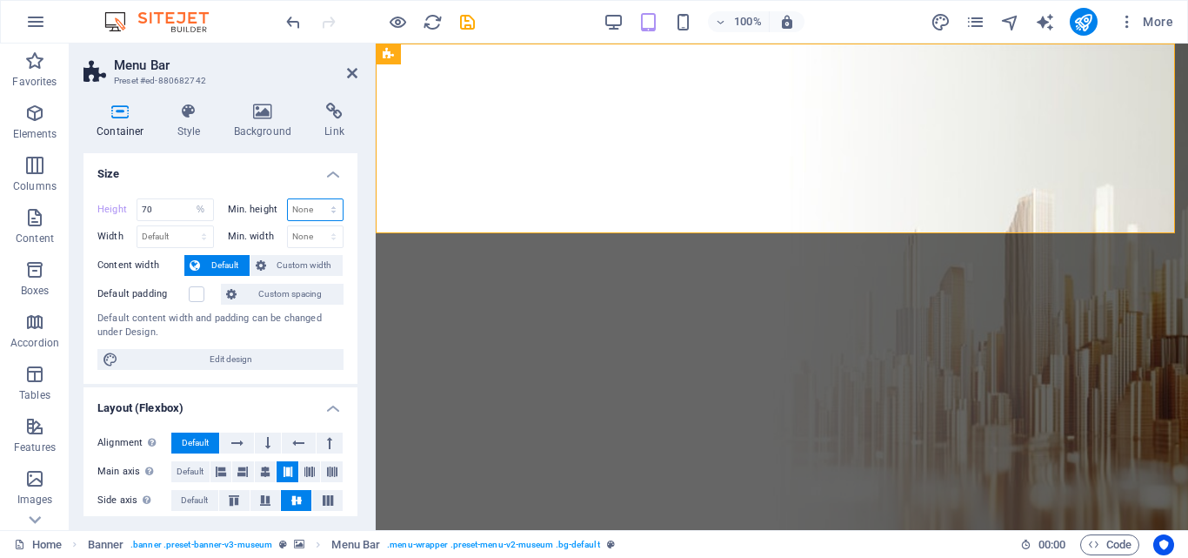
select select "%"
click at [315, 199] on select "None px rem % vh vw" at bounding box center [316, 209] width 56 height 21
type input "70"
click at [360, 76] on aside "Menu Bar Preset #ed-880682742 Container Style Background Link Size Height 70 De…" at bounding box center [223, 286] width 306 height 486
click at [355, 75] on icon at bounding box center [352, 73] width 10 height 14
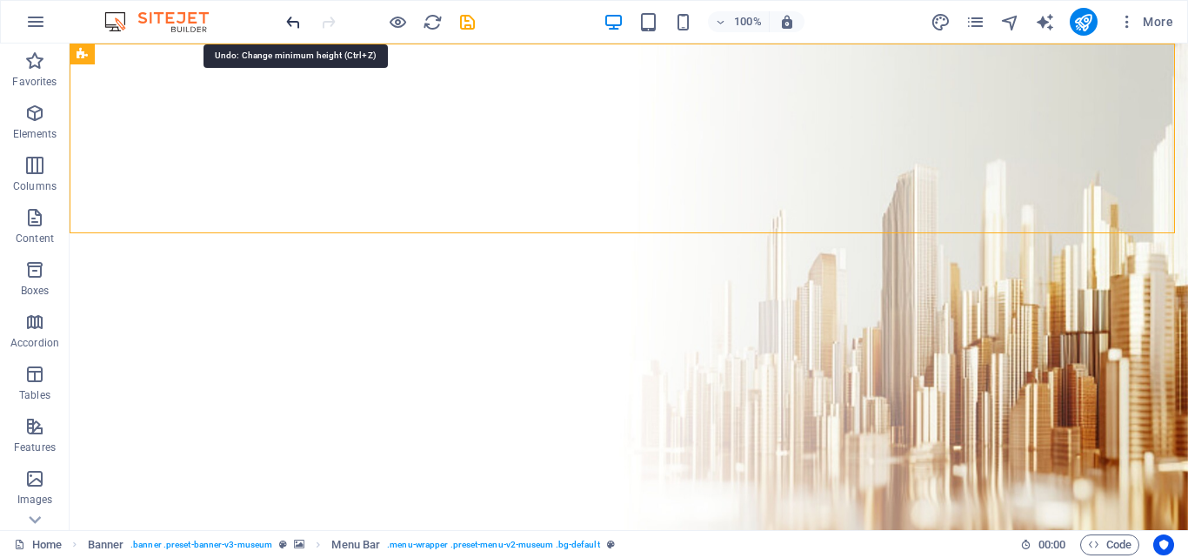
click at [284, 16] on icon "undo" at bounding box center [294, 22] width 20 height 20
click at [292, 23] on icon "undo" at bounding box center [294, 22] width 20 height 20
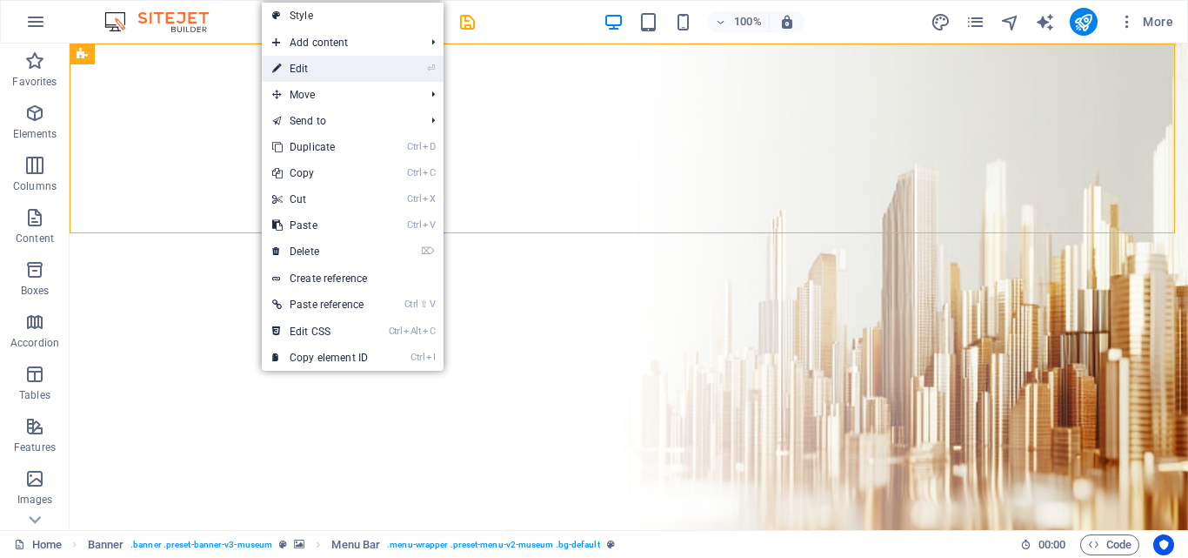
click at [331, 58] on link "⏎ Edit" at bounding box center [320, 69] width 117 height 26
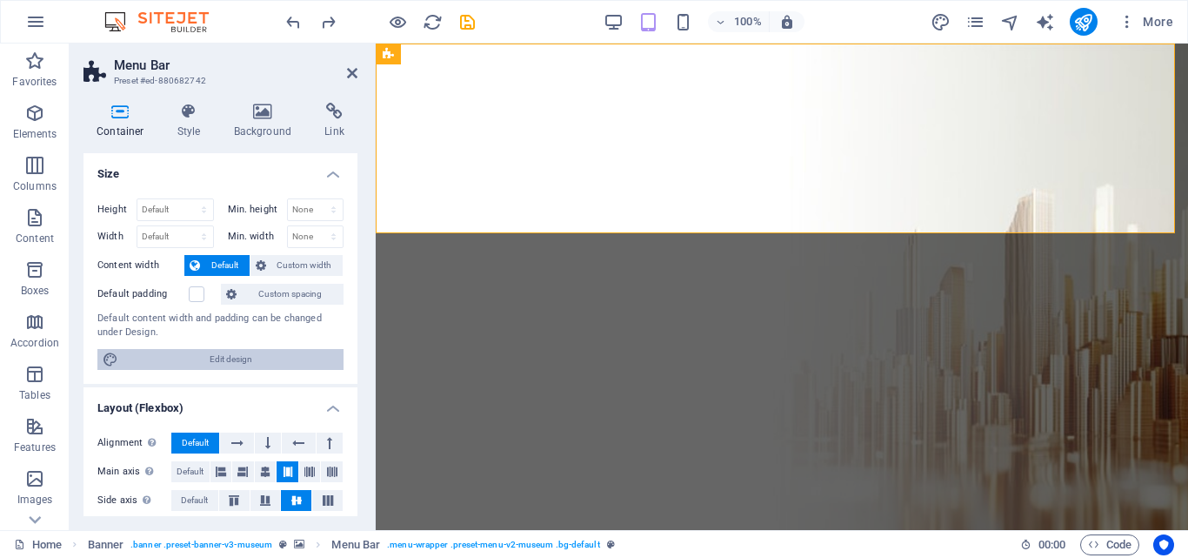
click at [251, 354] on span "Edit design" at bounding box center [231, 359] width 215 height 21
select select "rem"
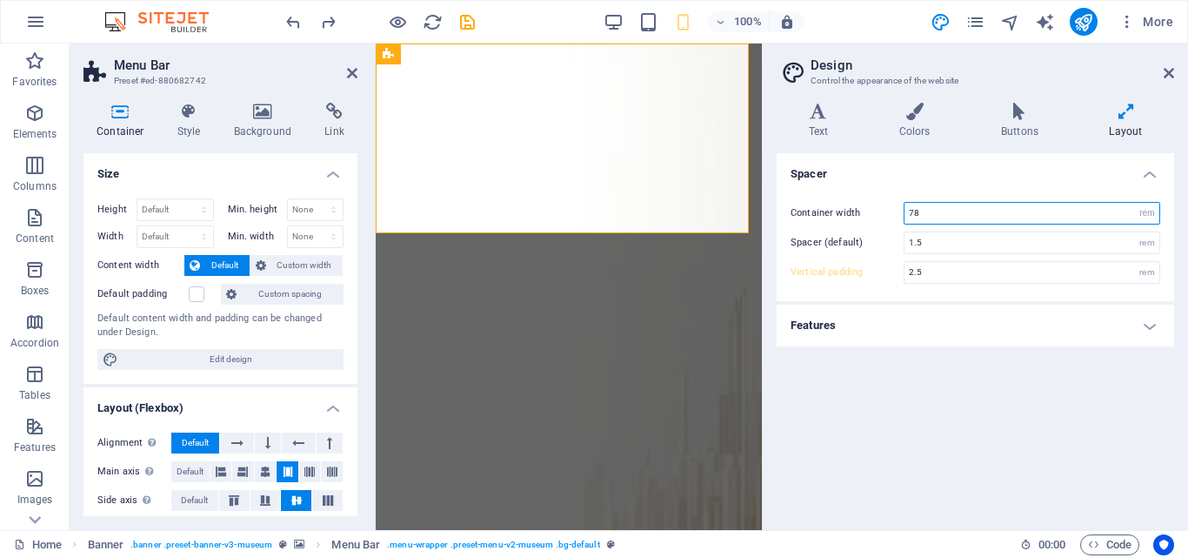
drag, startPoint x: 926, startPoint y: 217, endPoint x: 881, endPoint y: 214, distance: 44.5
click at [881, 214] on div "Container width 78 rem px" at bounding box center [976, 213] width 370 height 23
type input "50"
click at [1165, 70] on icon at bounding box center [1169, 73] width 10 height 14
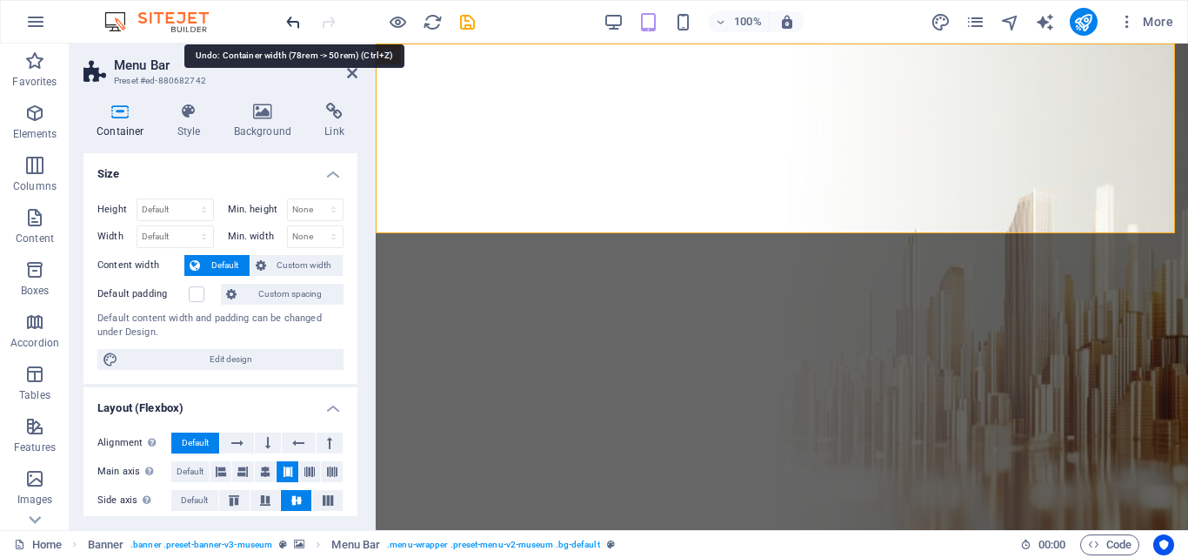
click at [300, 28] on icon "undo" at bounding box center [294, 22] width 20 height 20
click at [347, 74] on icon at bounding box center [352, 73] width 10 height 14
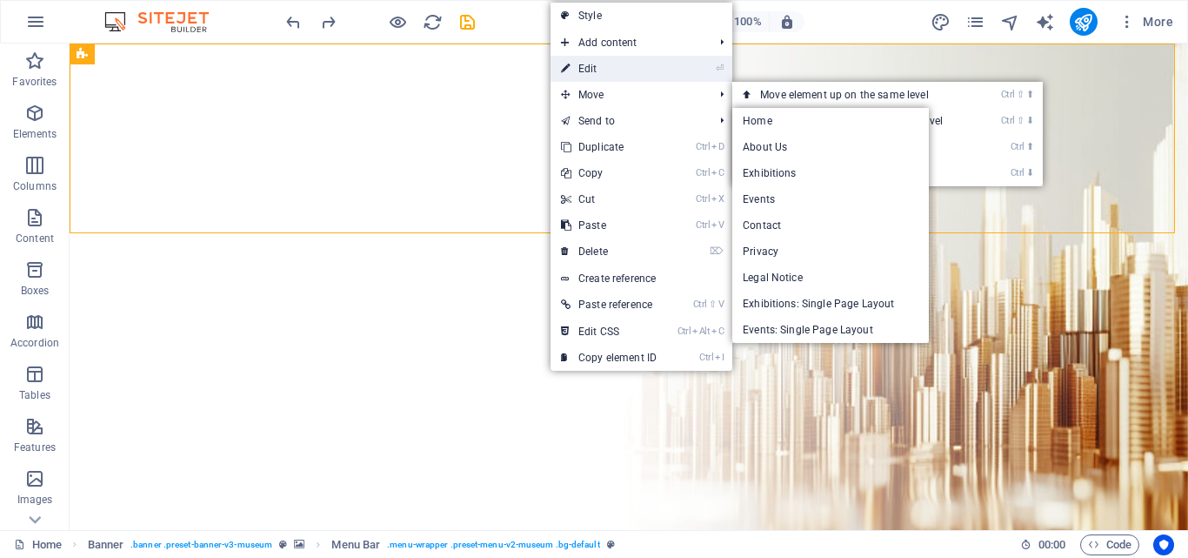
click at [620, 76] on link "⏎ Edit" at bounding box center [609, 69] width 117 height 26
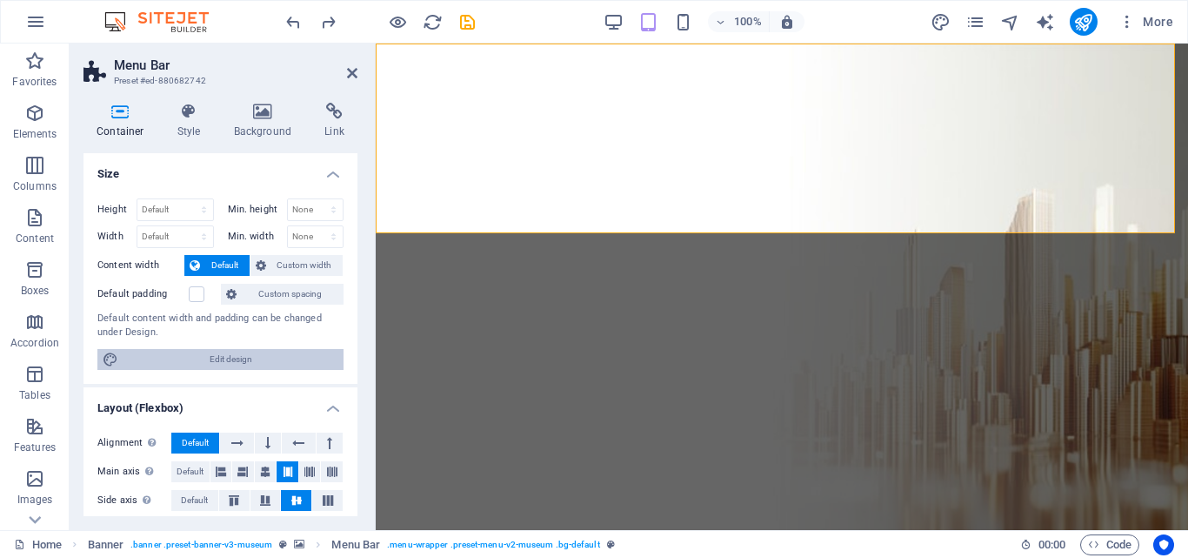
click at [249, 360] on span "Edit design" at bounding box center [231, 359] width 215 height 21
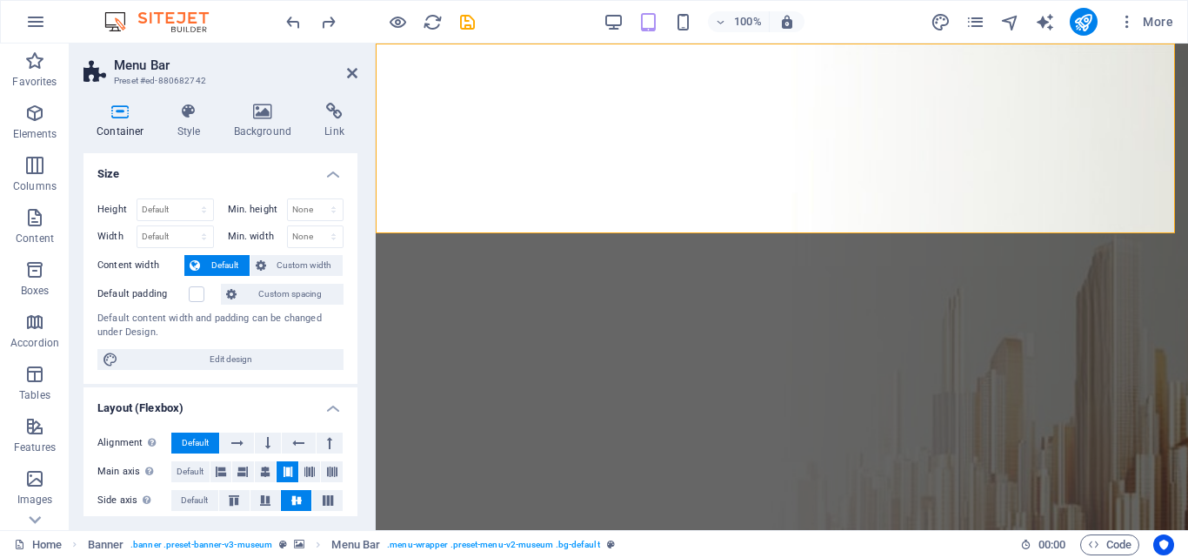
select select "rem"
select select "ease-in-out"
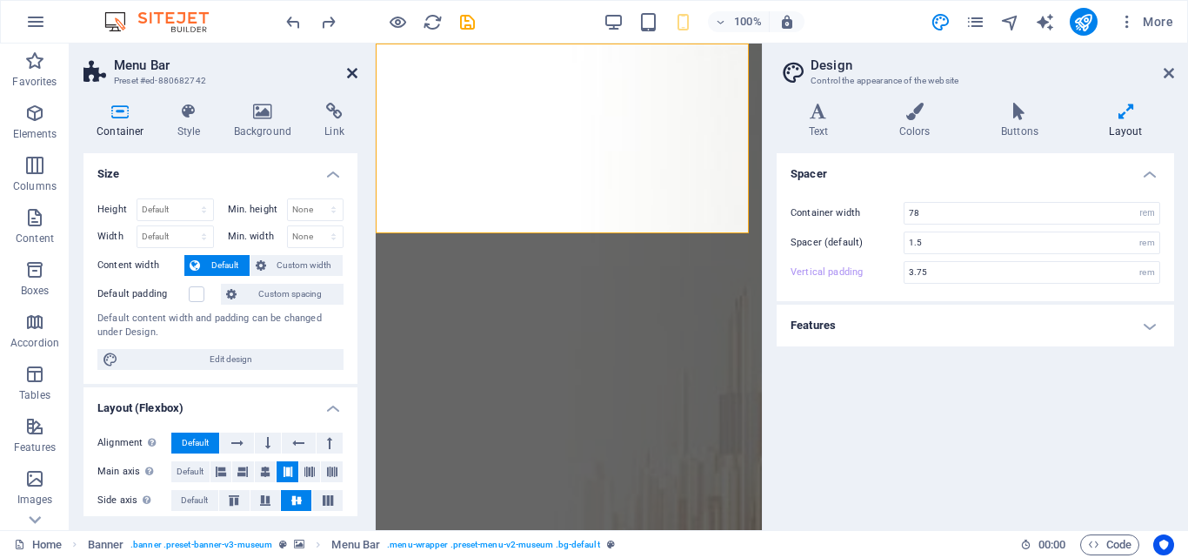
click at [356, 77] on icon at bounding box center [352, 73] width 10 height 14
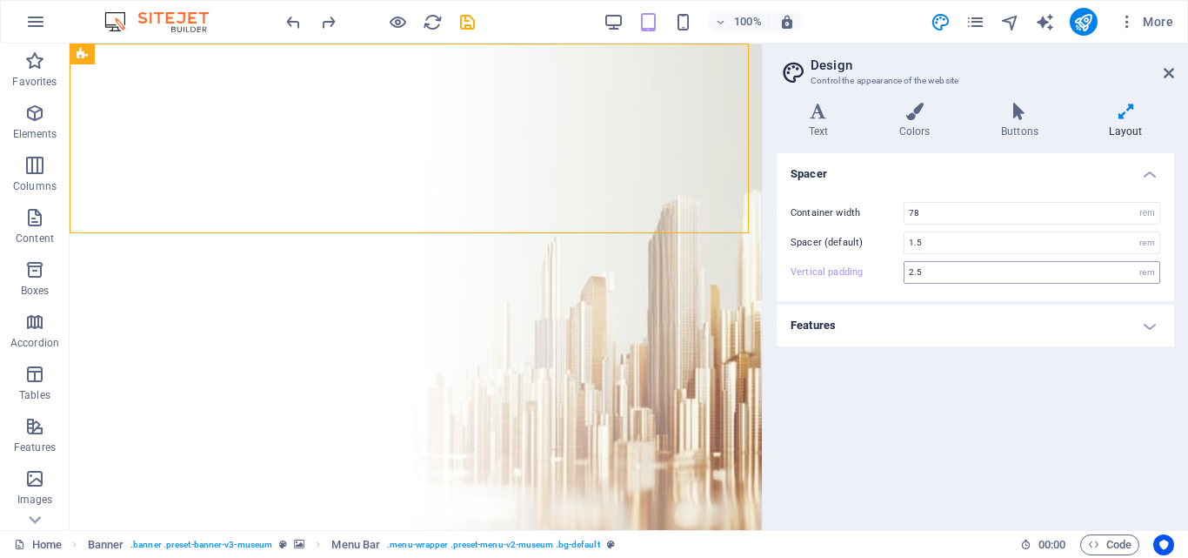
type input "3.75"
click at [1148, 330] on h4 "Features" at bounding box center [976, 325] width 398 height 42
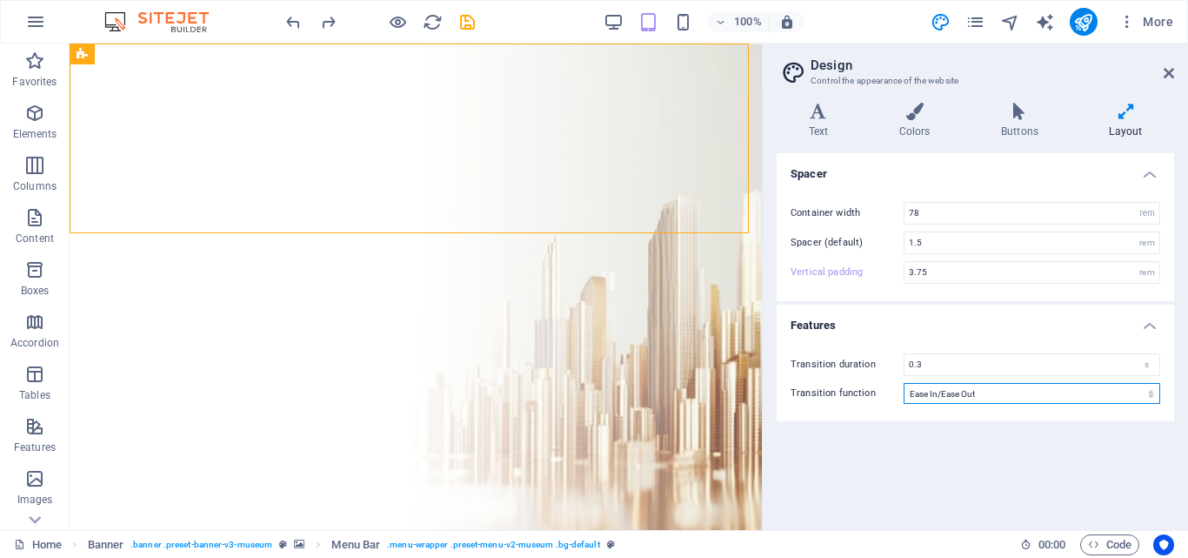
click at [1007, 398] on select "Ease Ease In Ease Out Ease In/Ease Out Linear" at bounding box center [1032, 393] width 257 height 21
click at [904, 383] on select "Ease Ease In Ease Out Ease In/Ease Out Linear" at bounding box center [1032, 393] width 257 height 21
click at [953, 404] on div "Transition duration 0.3 s Transition function Ease Ease In Ease Out Ease In/Eas…" at bounding box center [975, 378] width 405 height 85
click at [953, 398] on select "Ease Ease In Ease Out Ease In/Ease Out Linear" at bounding box center [1032, 393] width 257 height 21
select select "ease-in-out"
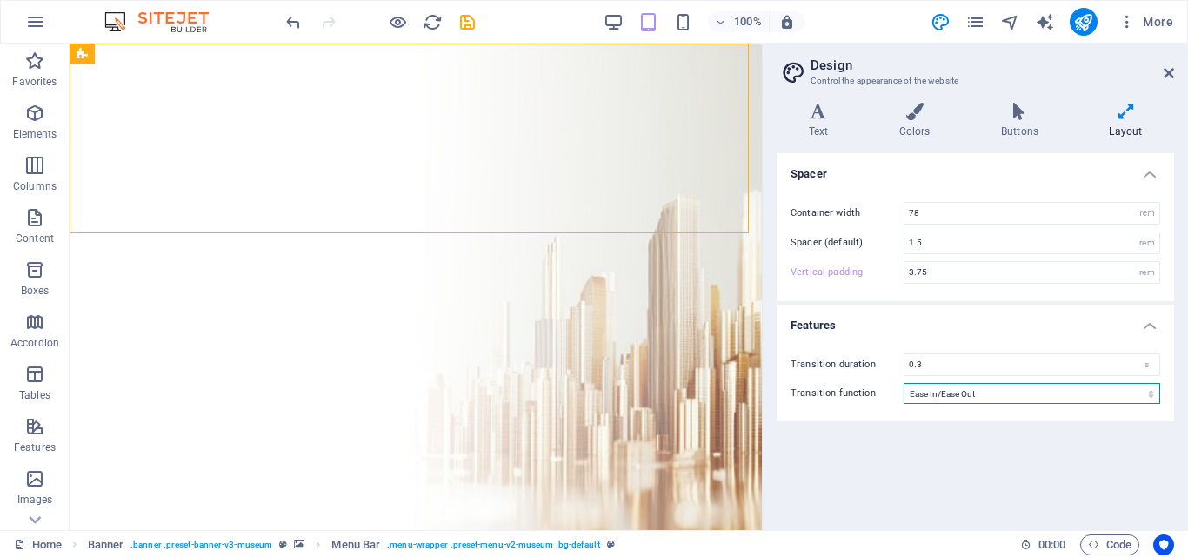
click at [904, 383] on select "Ease Ease In Ease Out Ease In/Ease Out Linear" at bounding box center [1032, 393] width 257 height 21
click at [1024, 110] on icon at bounding box center [1019, 111] width 101 height 17
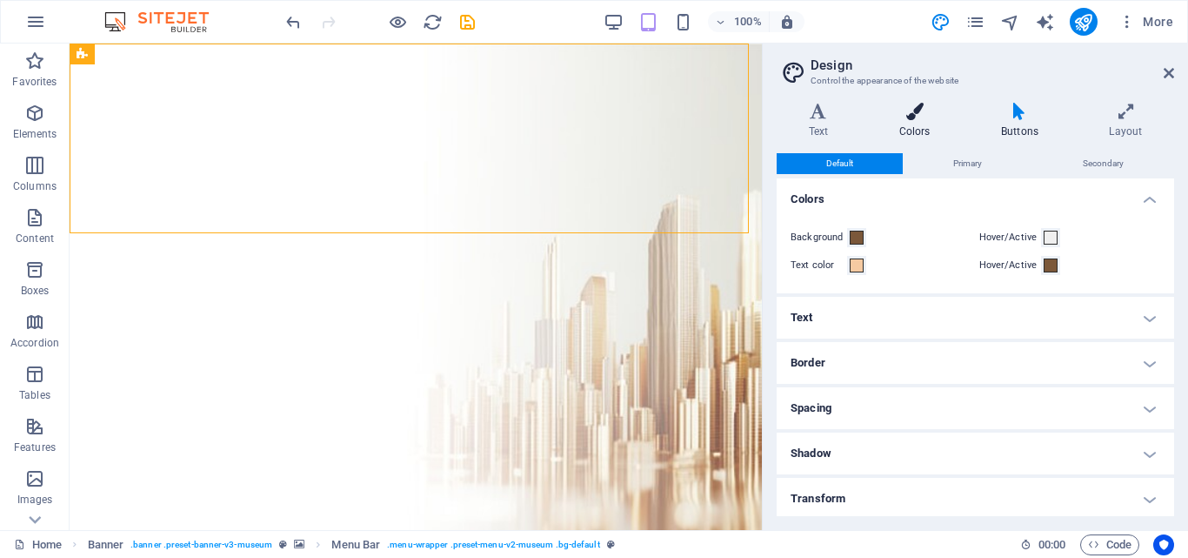
click at [918, 114] on icon at bounding box center [914, 111] width 95 height 17
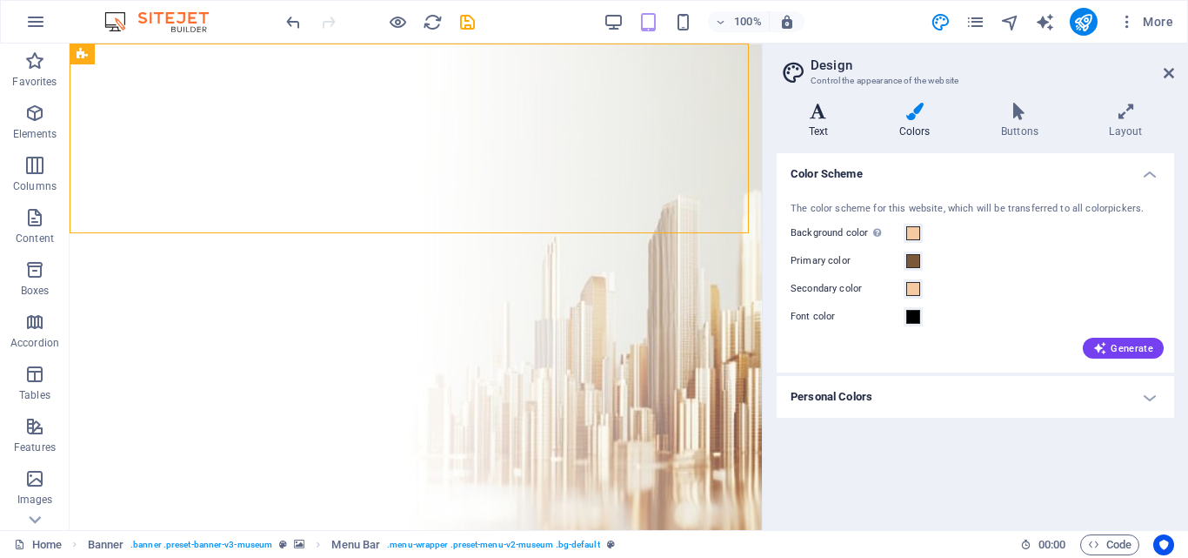
click at [820, 124] on h4 "Text" at bounding box center [822, 121] width 90 height 37
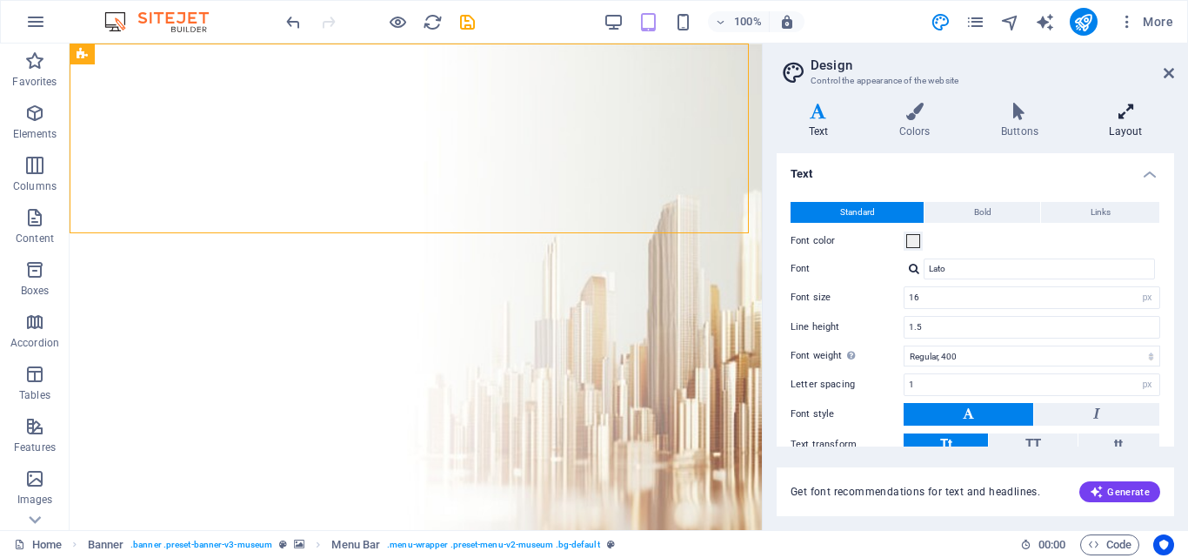
click at [1127, 126] on h4 "Layout" at bounding box center [1126, 121] width 97 height 37
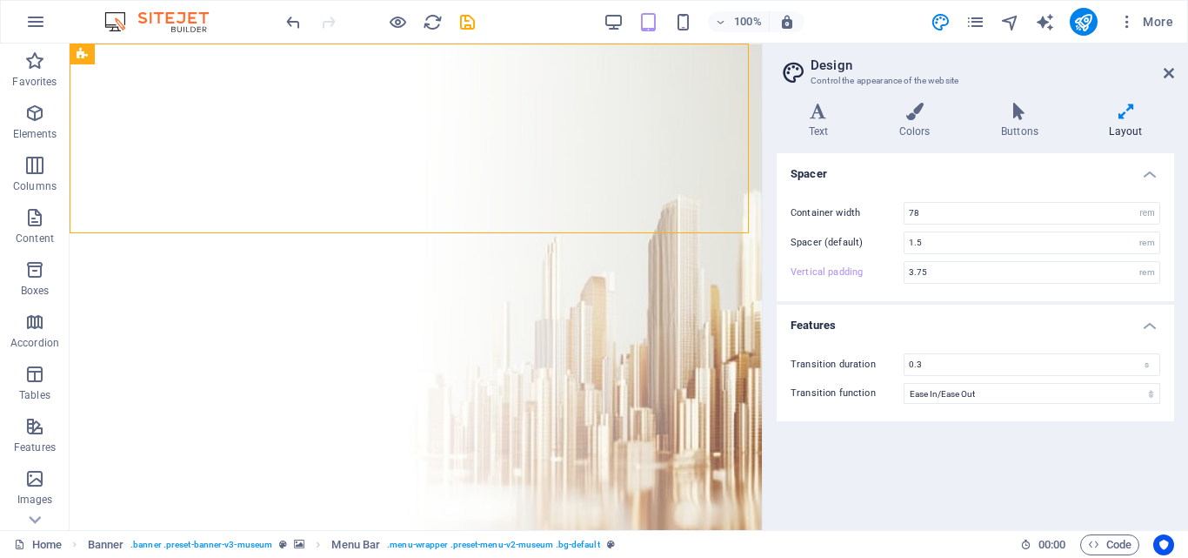
click at [1175, 69] on aside "Design Control the appearance of the website Variants Text Colors Buttons Layou…" at bounding box center [975, 286] width 426 height 486
click at [1170, 70] on icon at bounding box center [1169, 73] width 10 height 14
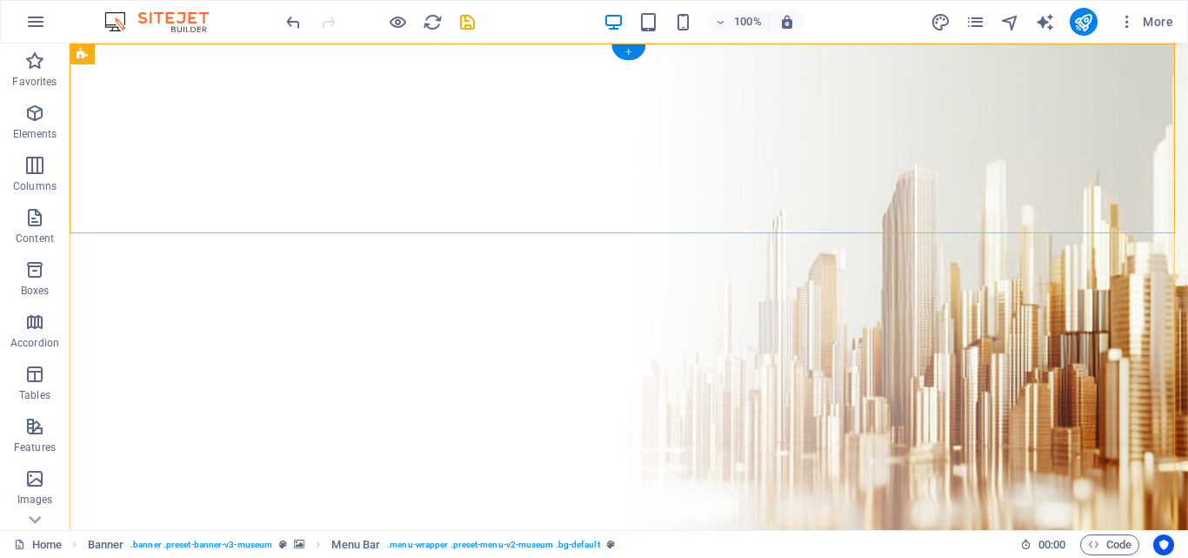
drag, startPoint x: 622, startPoint y: 50, endPoint x: 258, endPoint y: 16, distance: 365.3
click at [622, 50] on div "+" at bounding box center [629, 52] width 34 height 16
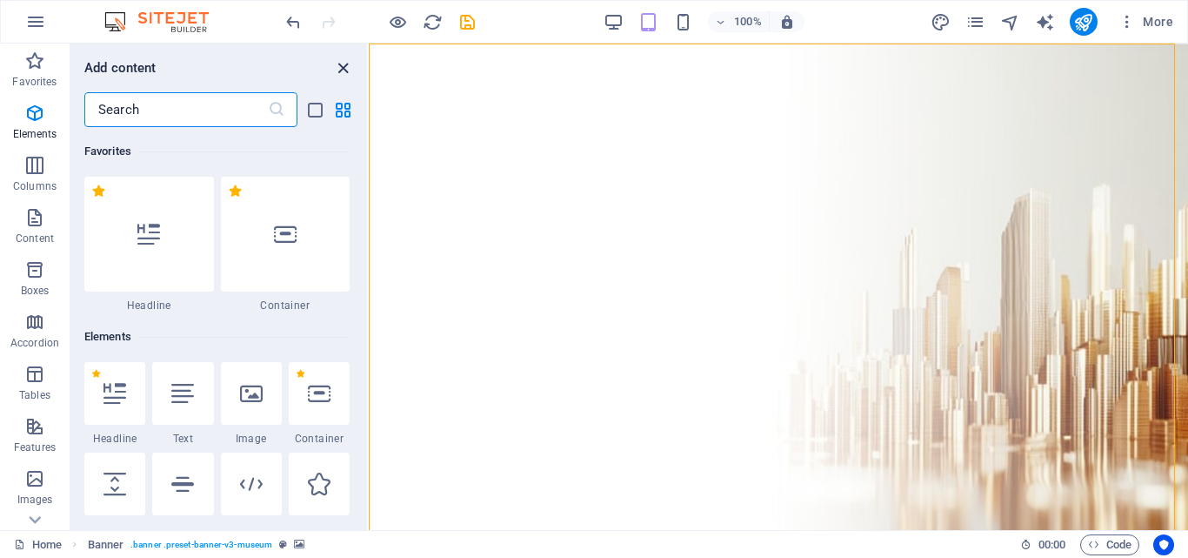
scroll to position [3044, 0]
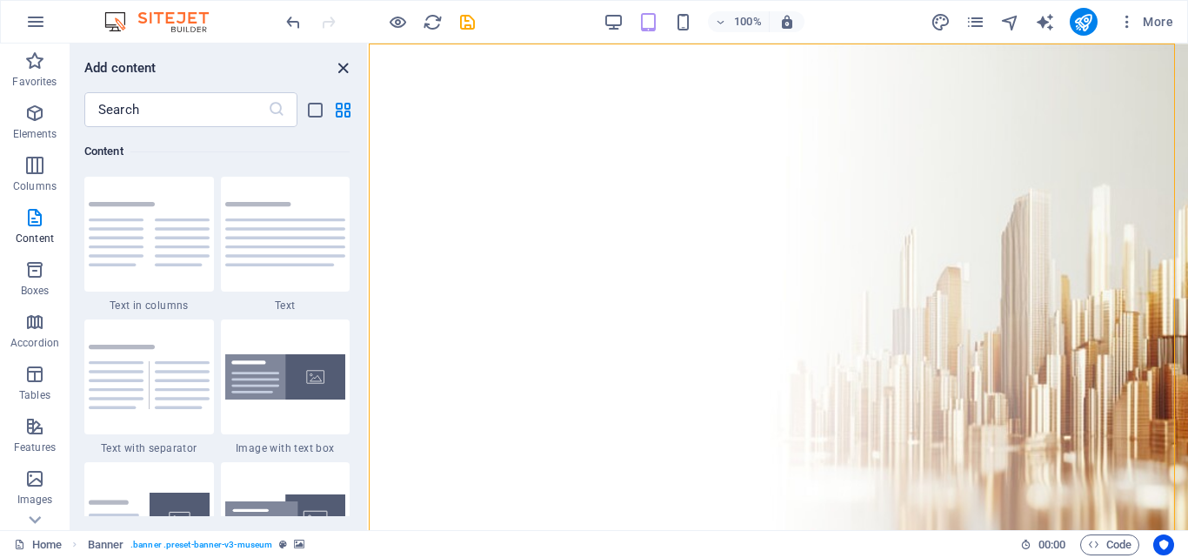
click at [345, 66] on icon "close panel" at bounding box center [343, 68] width 20 height 20
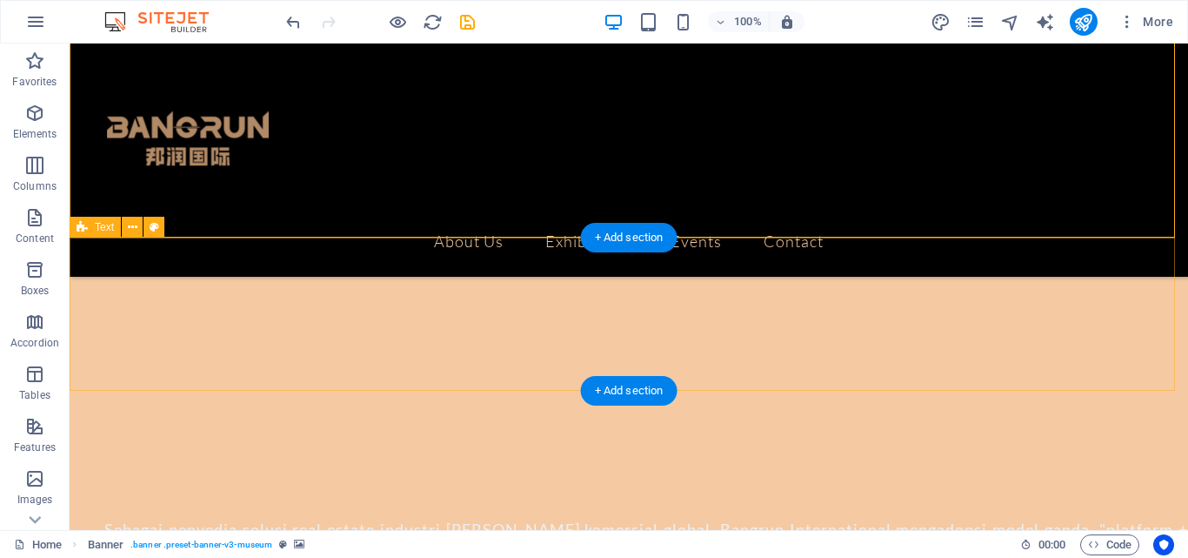
scroll to position [0, 0]
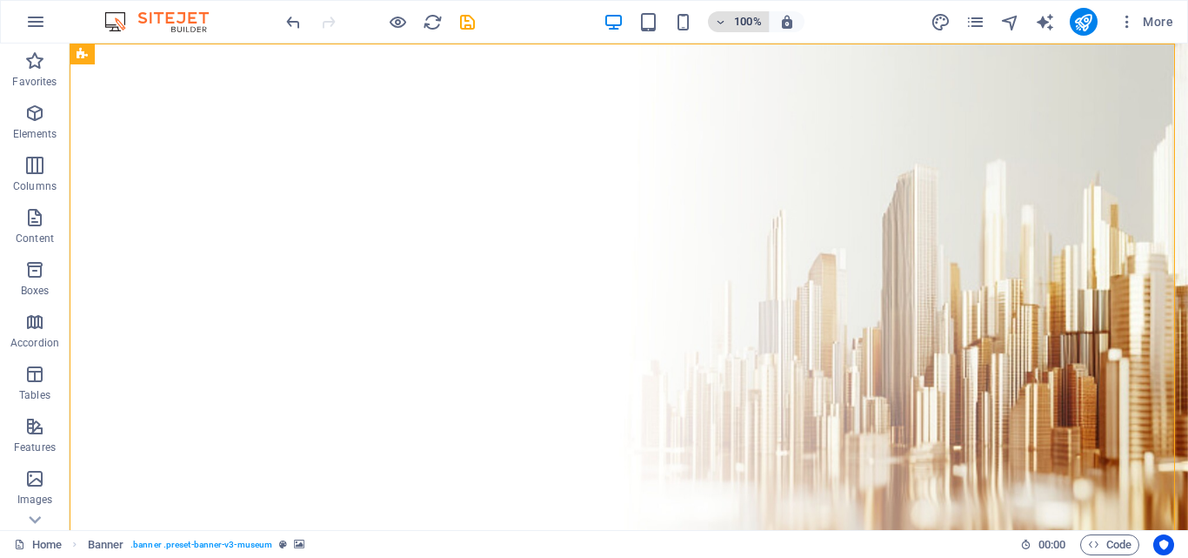
click at [724, 28] on span "100%" at bounding box center [738, 21] width 47 height 21
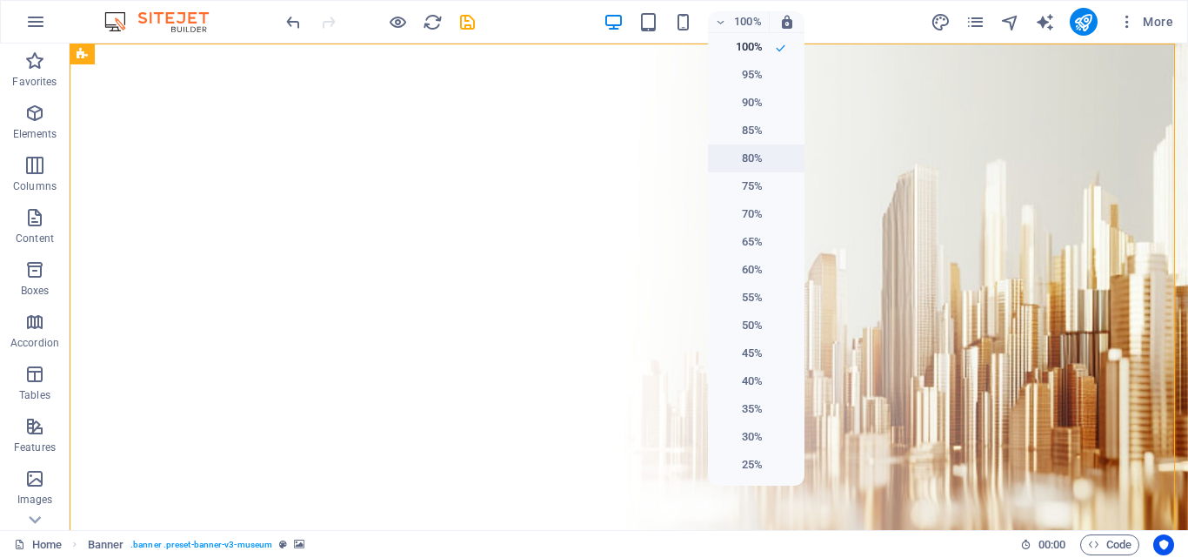
click at [753, 150] on h6 "80%" at bounding box center [741, 158] width 44 height 21
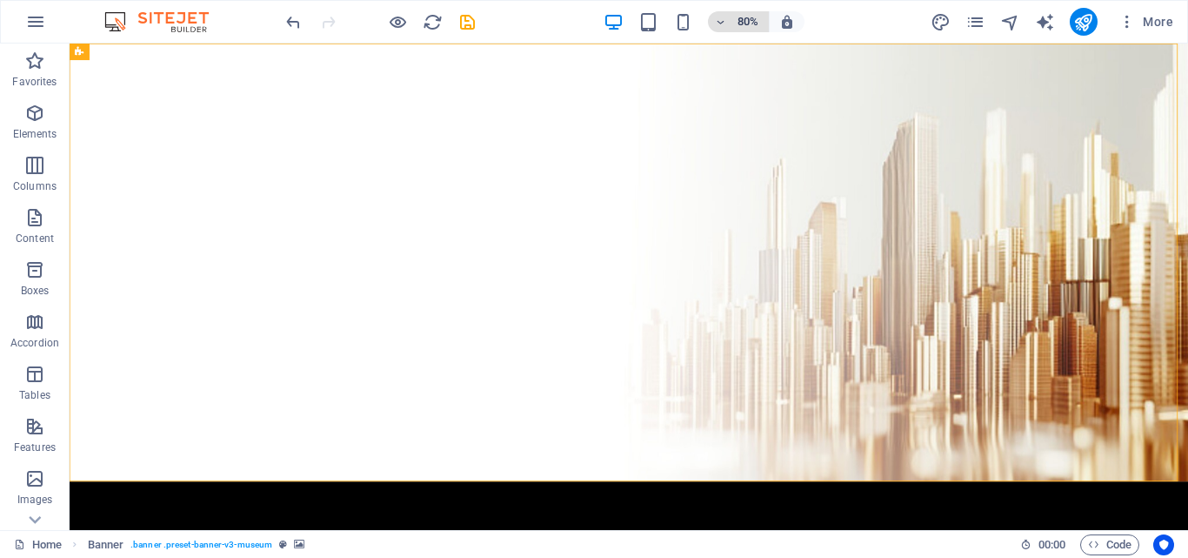
click at [749, 28] on h6 "80%" at bounding box center [748, 21] width 28 height 21
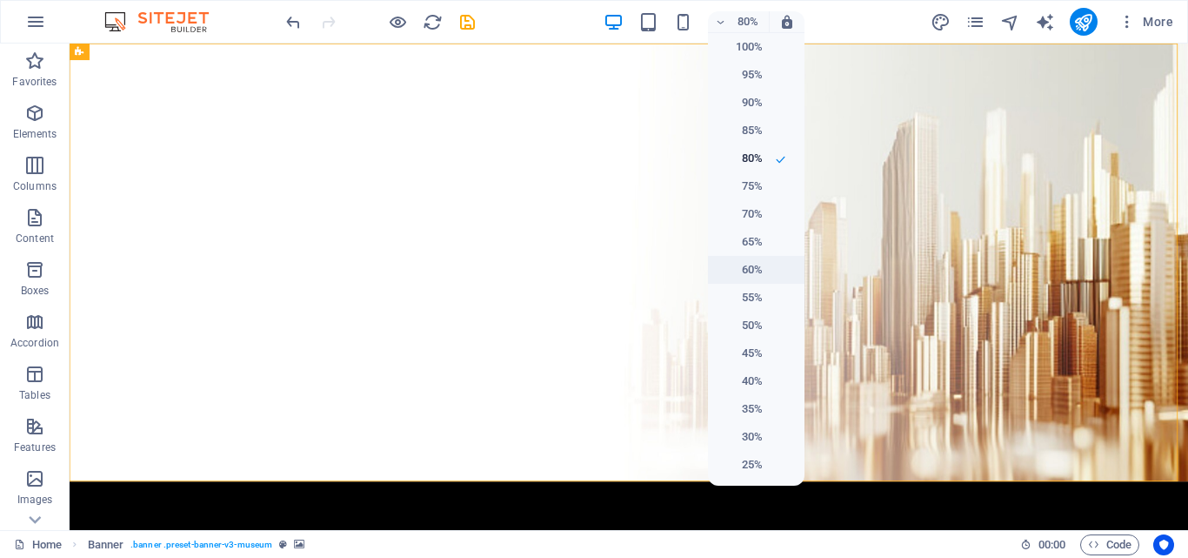
click at [751, 261] on h6 "60%" at bounding box center [741, 269] width 44 height 21
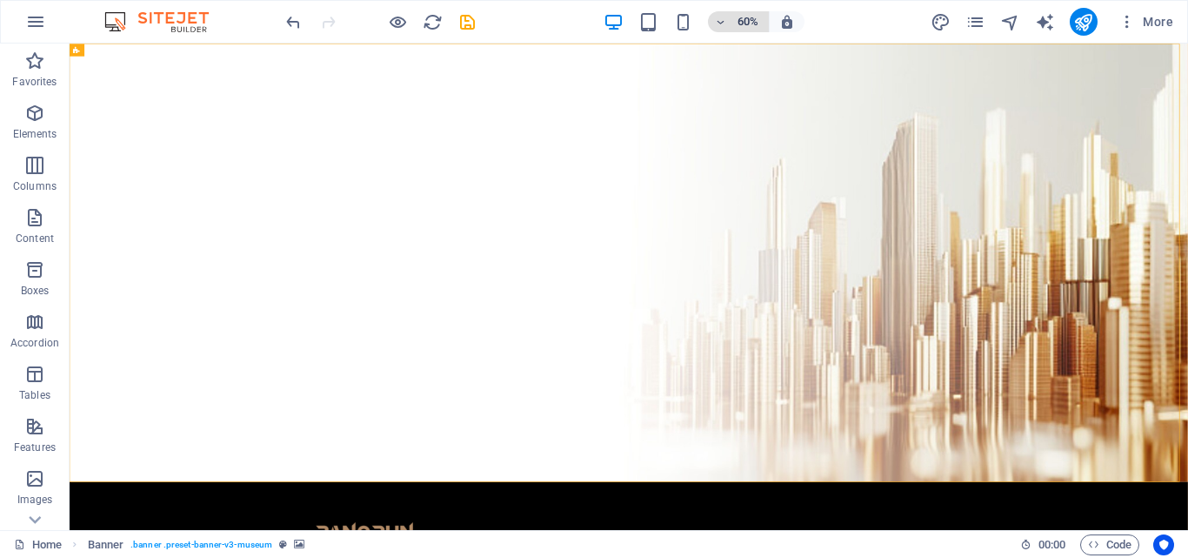
click at [746, 22] on h6 "60%" at bounding box center [748, 21] width 28 height 21
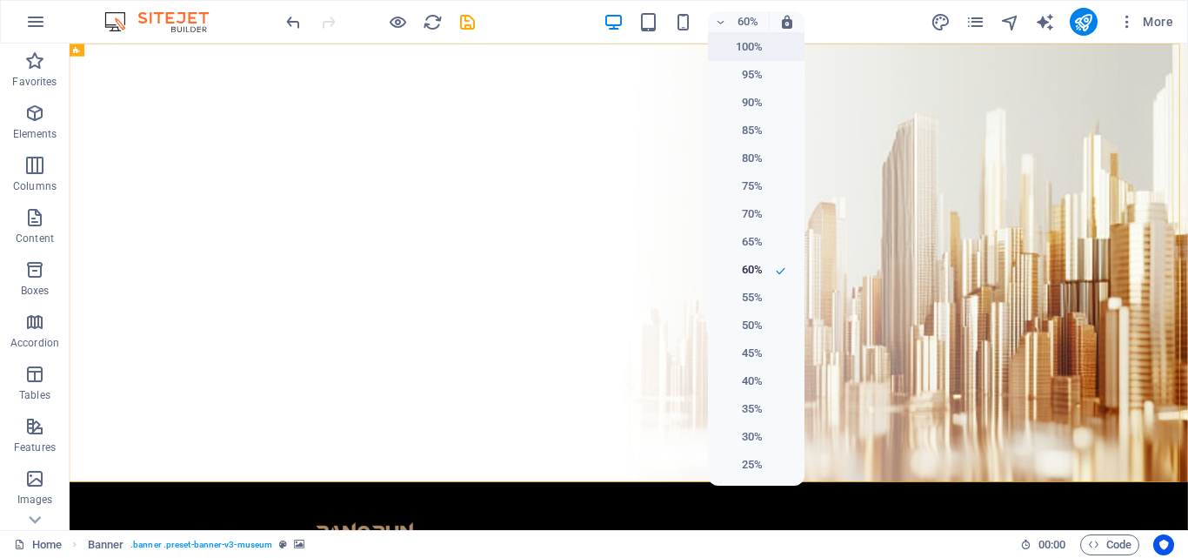
click at [756, 38] on h6 "100%" at bounding box center [741, 47] width 44 height 21
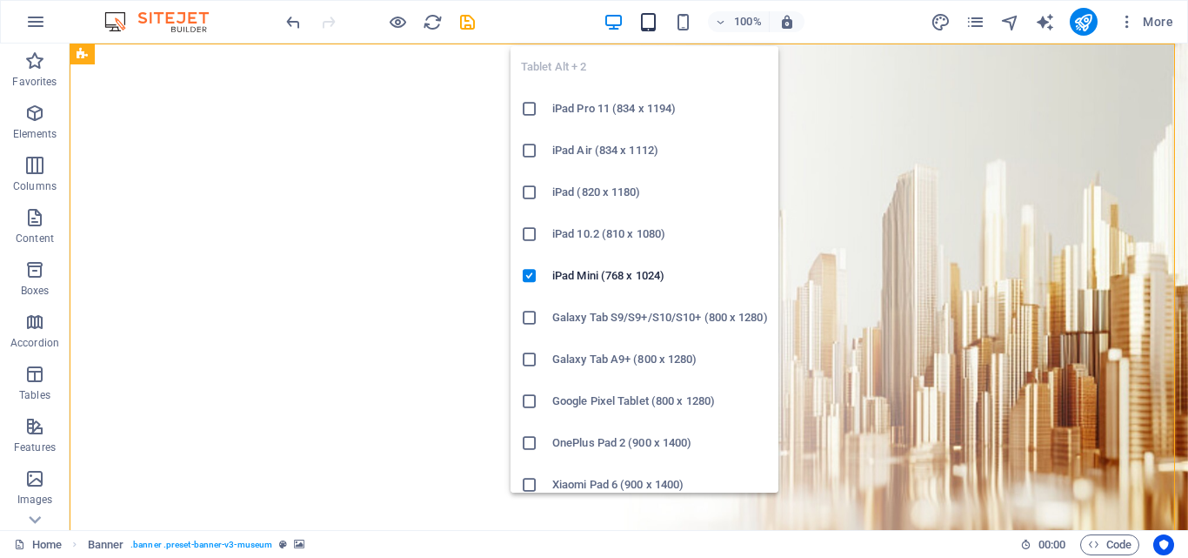
click at [652, 25] on icon "button" at bounding box center [649, 22] width 20 height 20
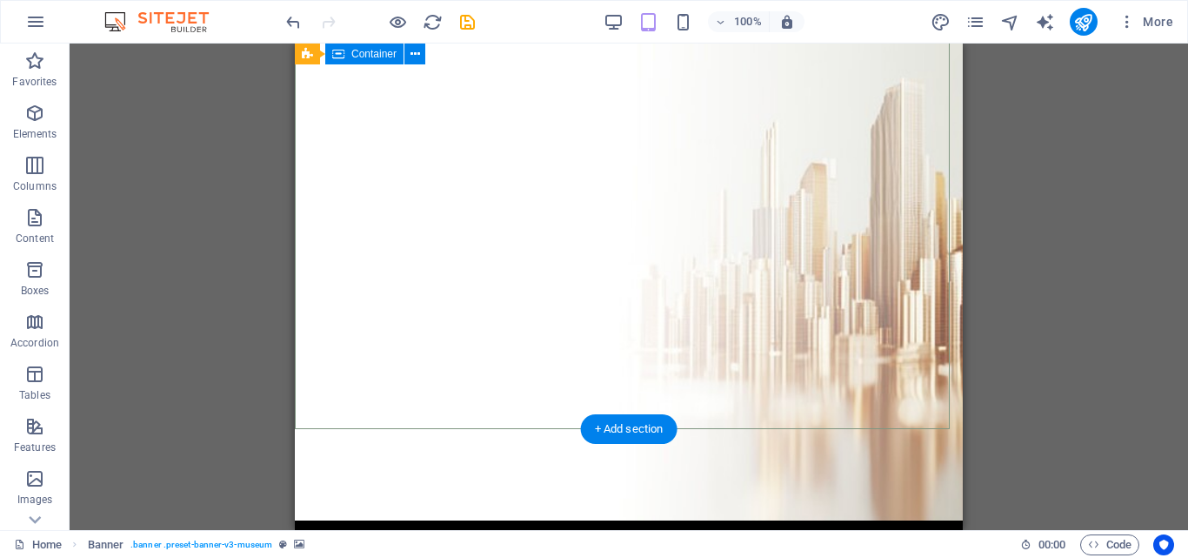
scroll to position [116, 0]
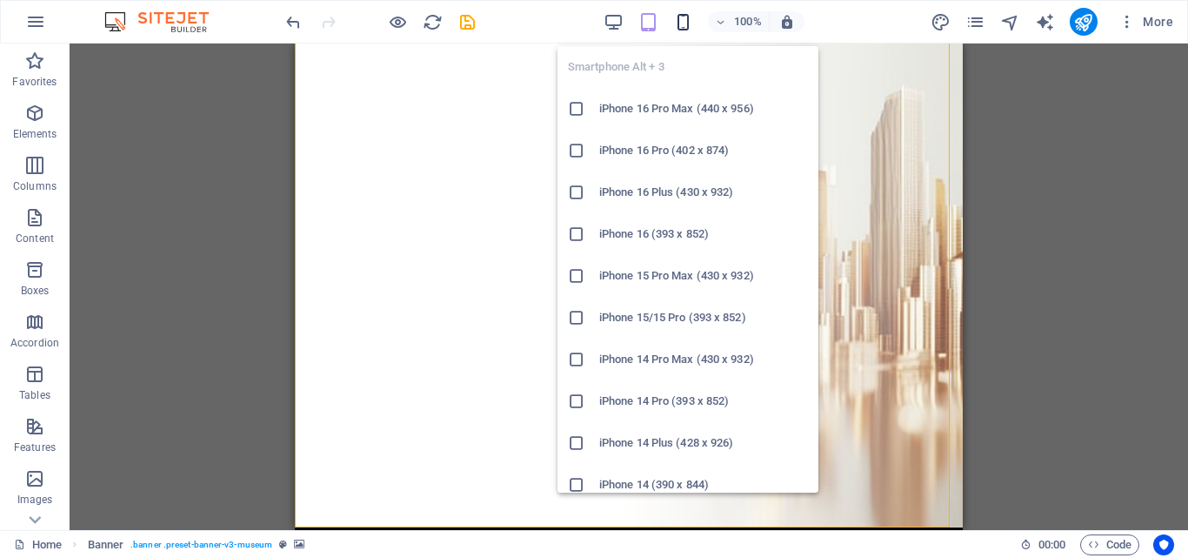
click at [683, 23] on icon "button" at bounding box center [683, 22] width 20 height 20
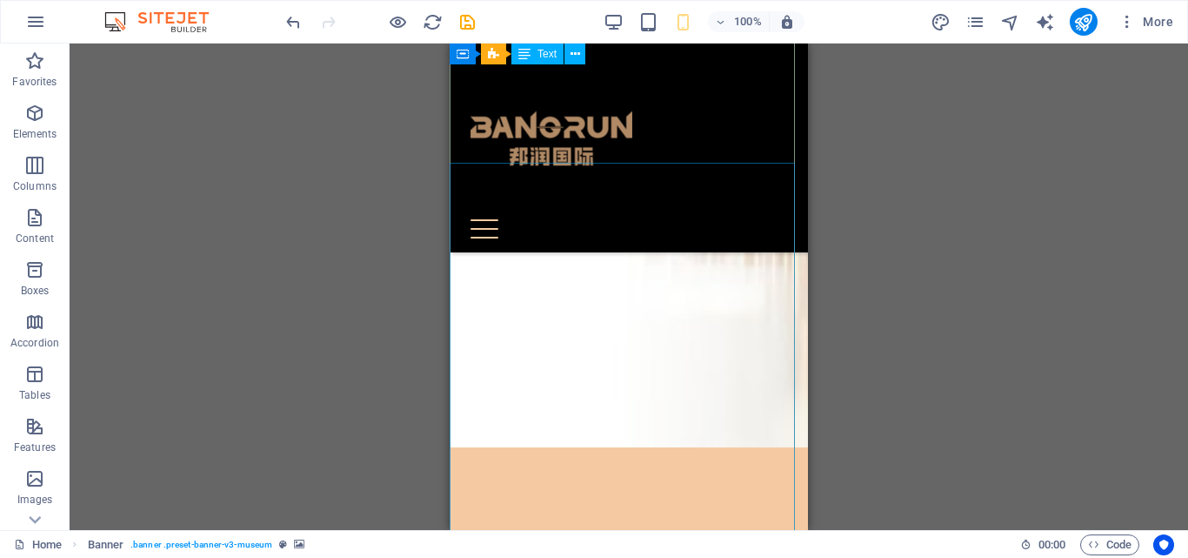
scroll to position [0, 0]
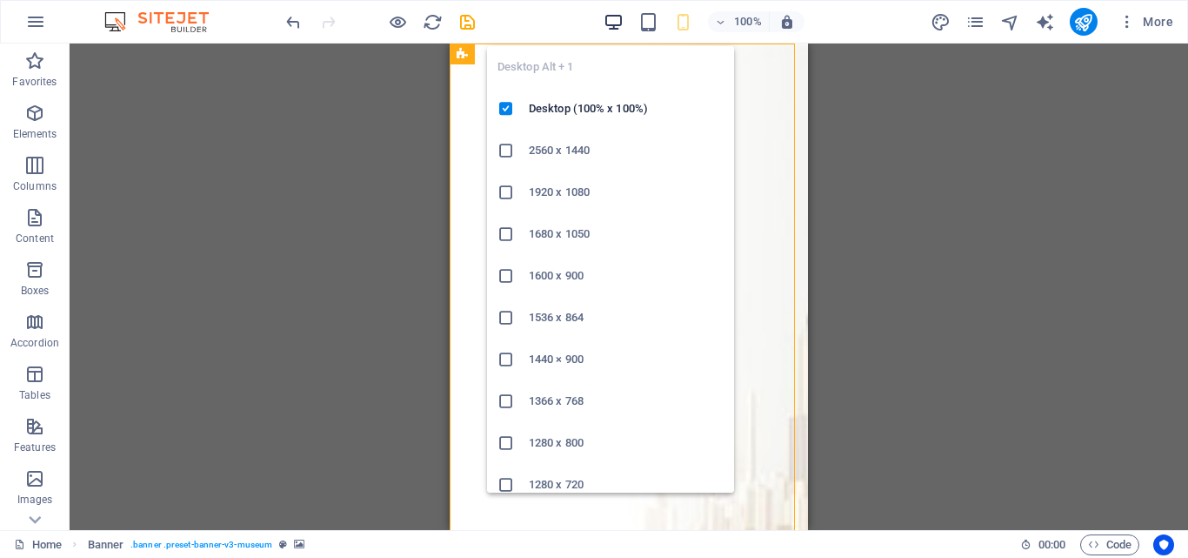
click at [612, 21] on icon "button" at bounding box center [614, 22] width 20 height 20
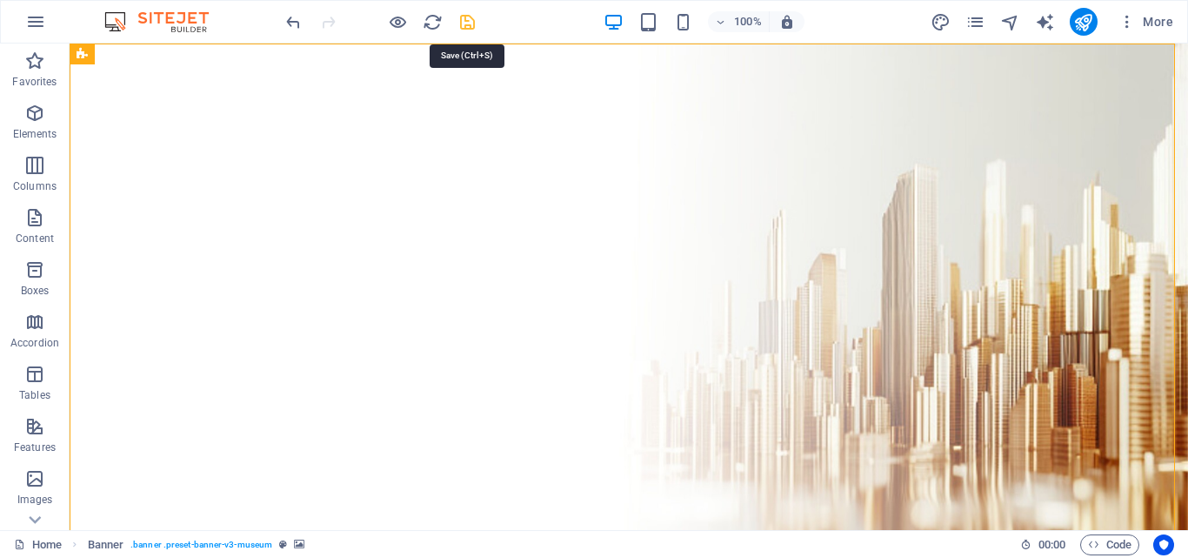
drag, startPoint x: 470, startPoint y: 26, endPoint x: 410, endPoint y: 5, distance: 63.6
click at [470, 26] on icon "save" at bounding box center [468, 22] width 20 height 20
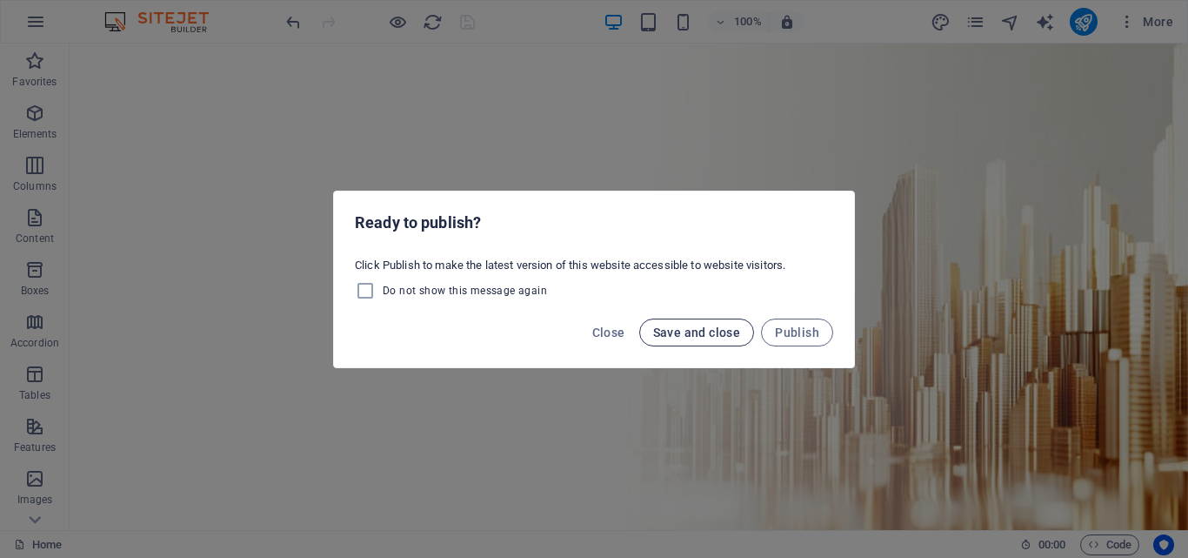
click at [717, 330] on span "Save and close" at bounding box center [697, 332] width 88 height 14
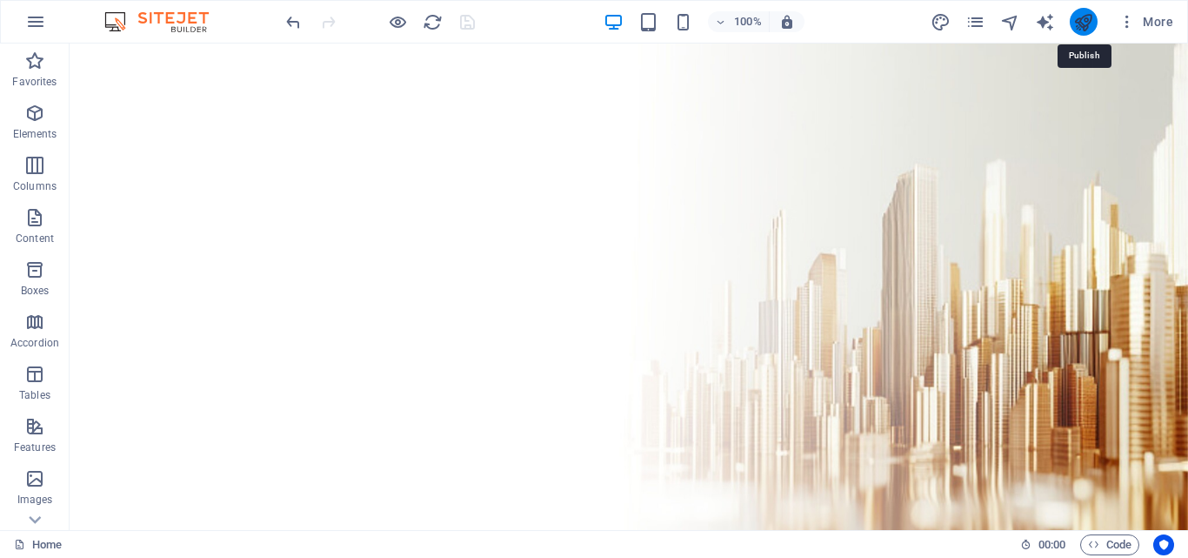
click at [1081, 26] on icon "publish" at bounding box center [1084, 22] width 20 height 20
